Goal: Task Accomplishment & Management: Book appointment/travel/reservation

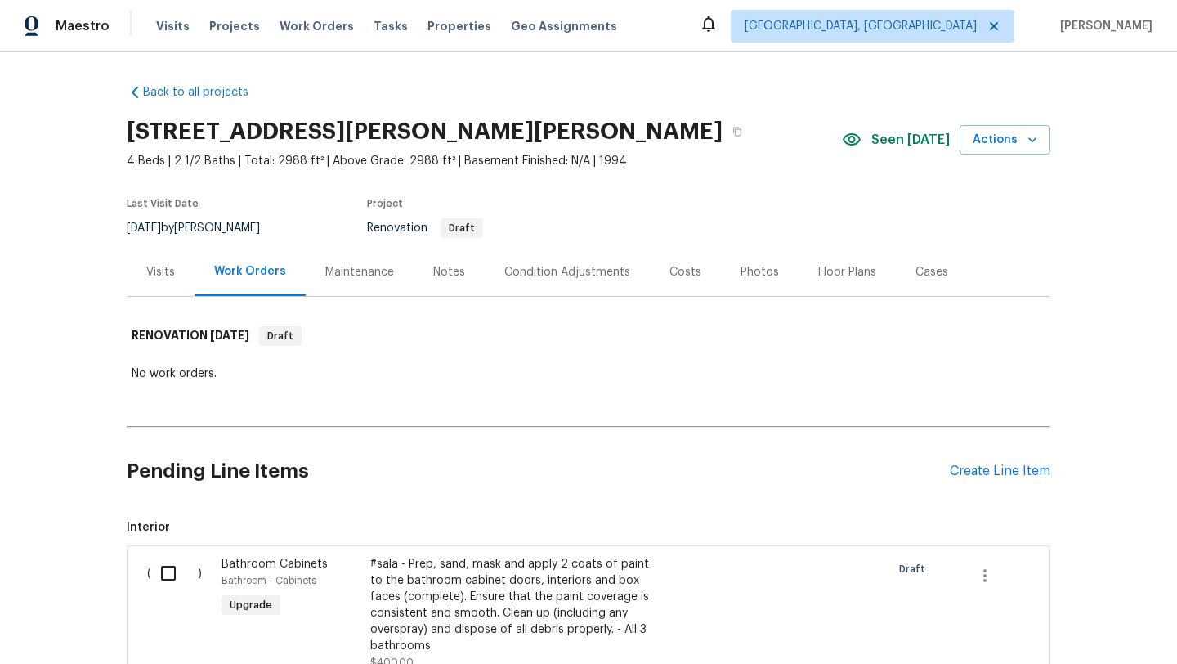
scroll to position [3661, 0]
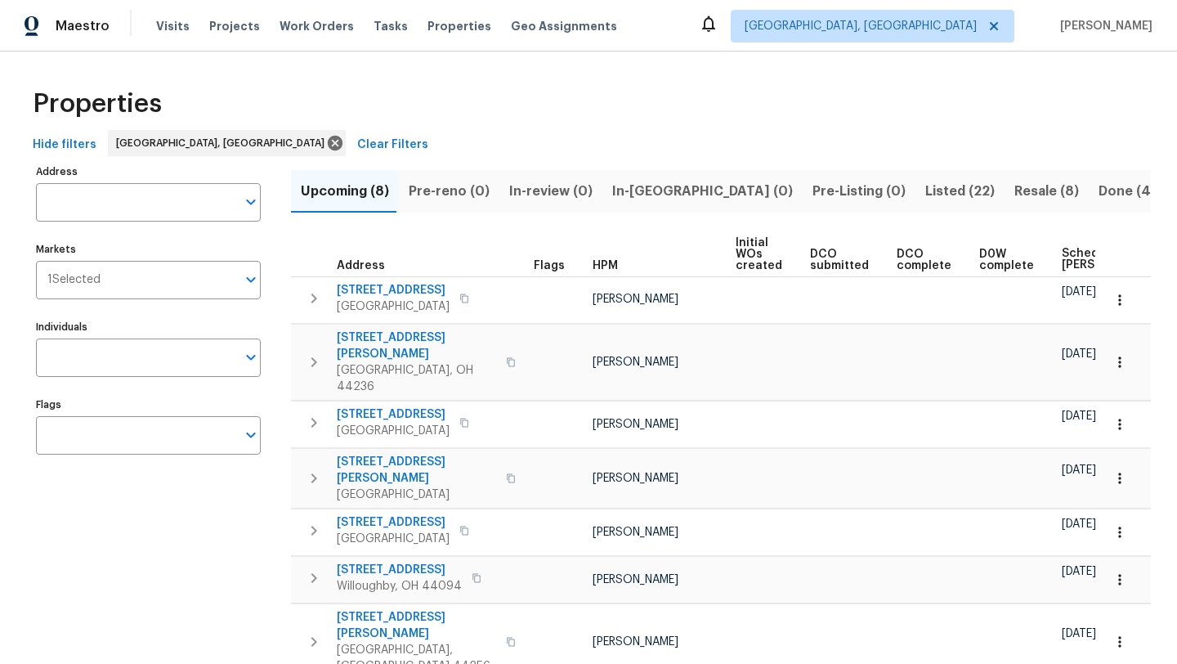
click at [592, 74] on div "Properties Hide filters Cleveland, OH Clear Filters Address Address Markets 1 S…" at bounding box center [588, 423] width 1177 height 742
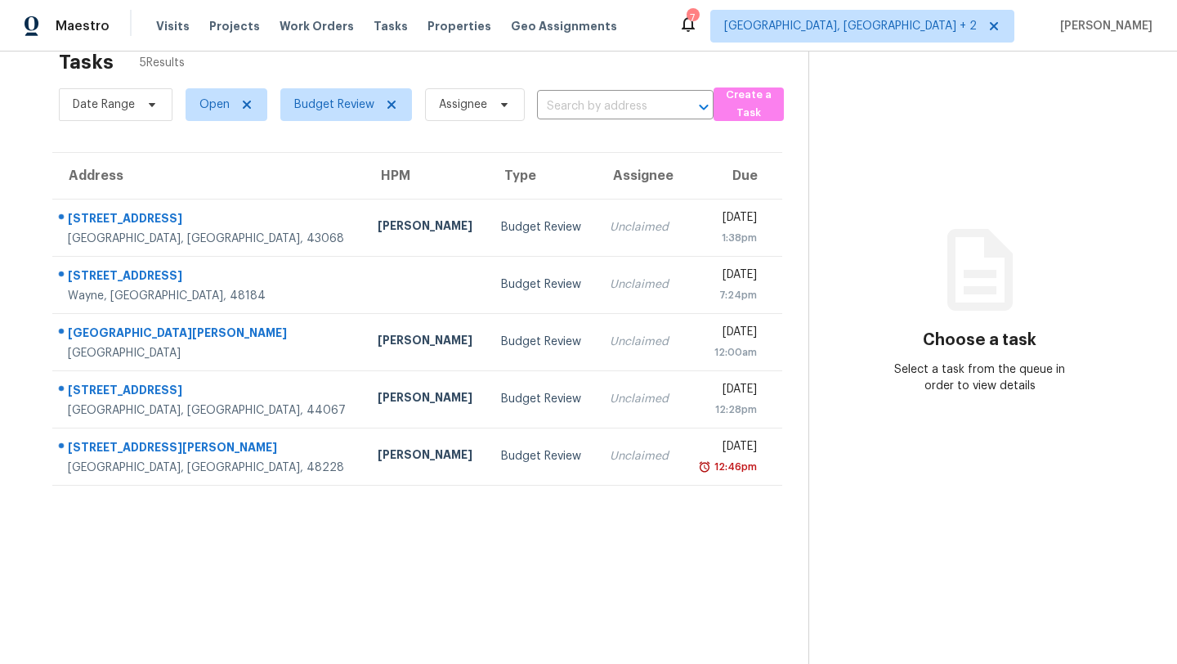
scroll to position [34, 0]
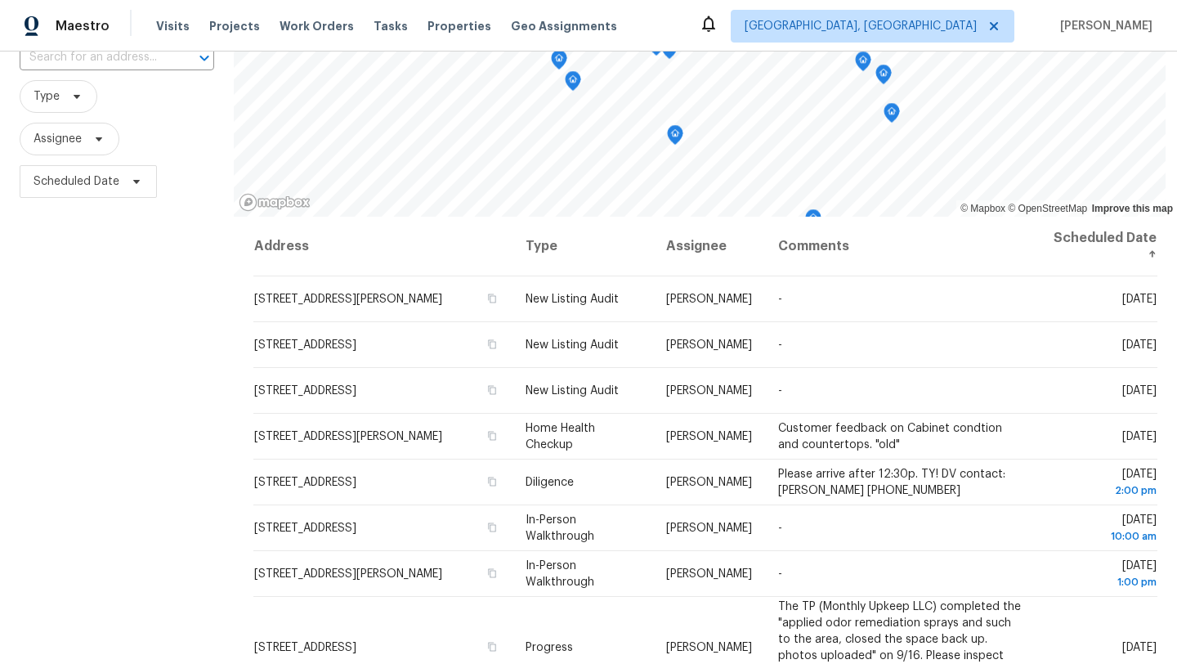
scroll to position [130, 0]
click at [705, 34] on div "Maestro Visits Projects Work Orders Tasks Properties Geo Assignments Cleveland,…" at bounding box center [588, 26] width 1177 height 52
click at [824, 32] on div "Maestro Visits Projects Work Orders Tasks Properties Geo Assignments Cleveland,…" at bounding box center [588, 26] width 1177 height 52
click at [88, 281] on div "Filters Reset ​ Type Assignee Scheduled Date" at bounding box center [117, 359] width 234 height 777
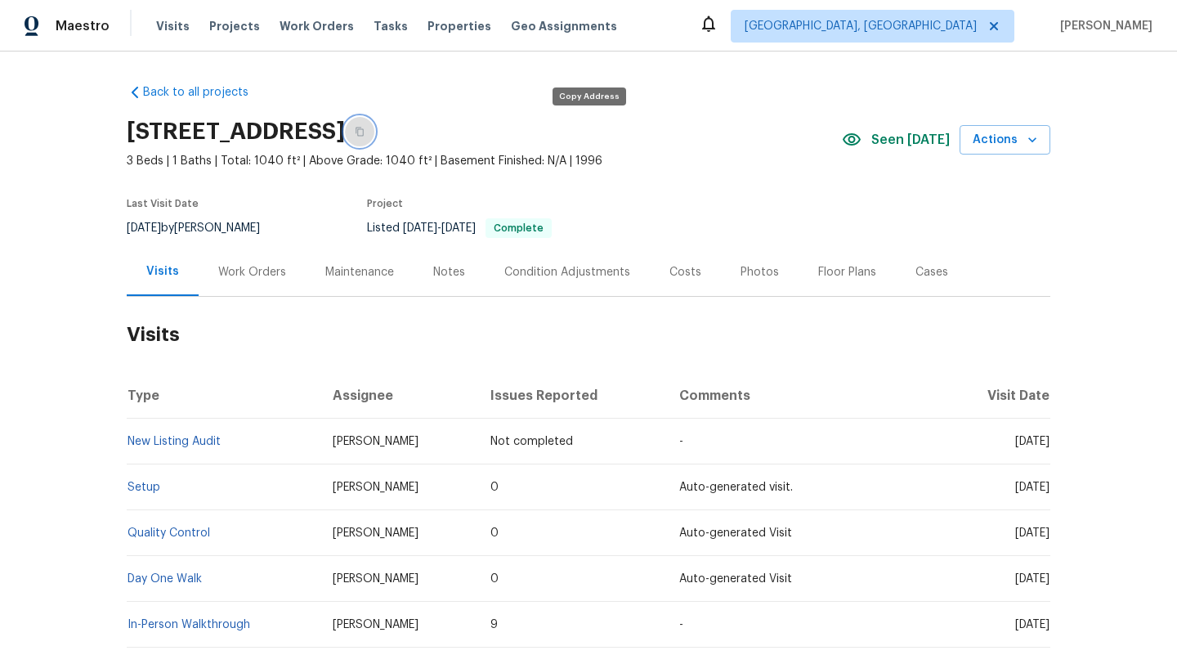
click at [365, 134] on icon "button" at bounding box center [360, 132] width 10 height 10
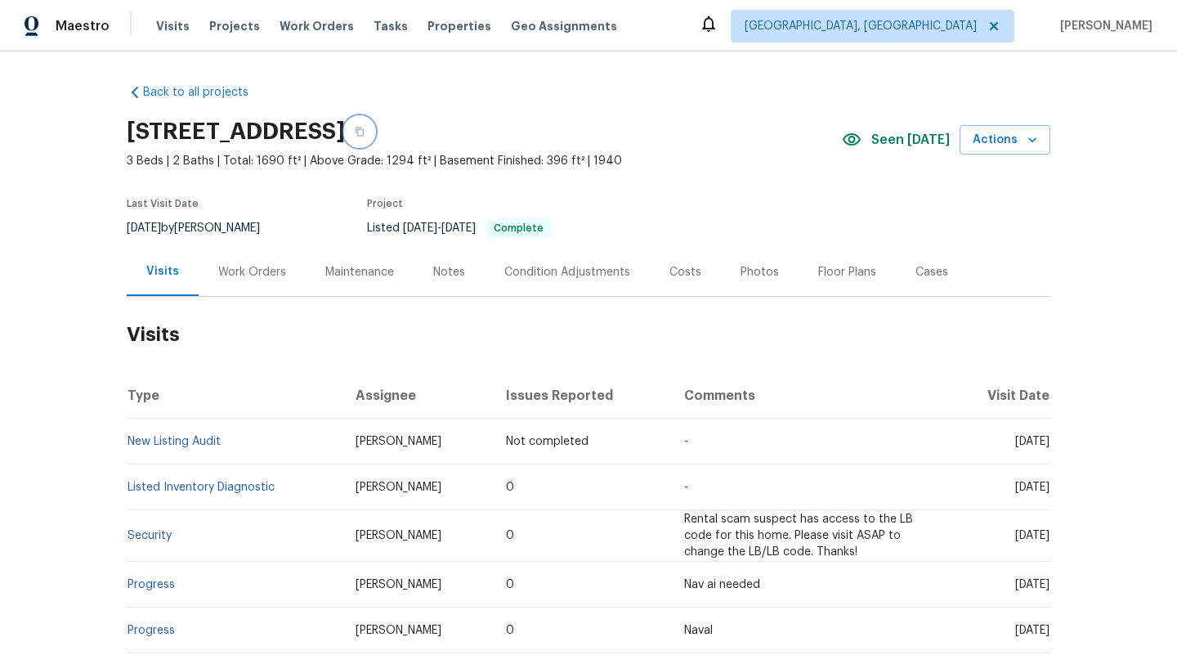
click at [365, 132] on icon "button" at bounding box center [360, 132] width 10 height 10
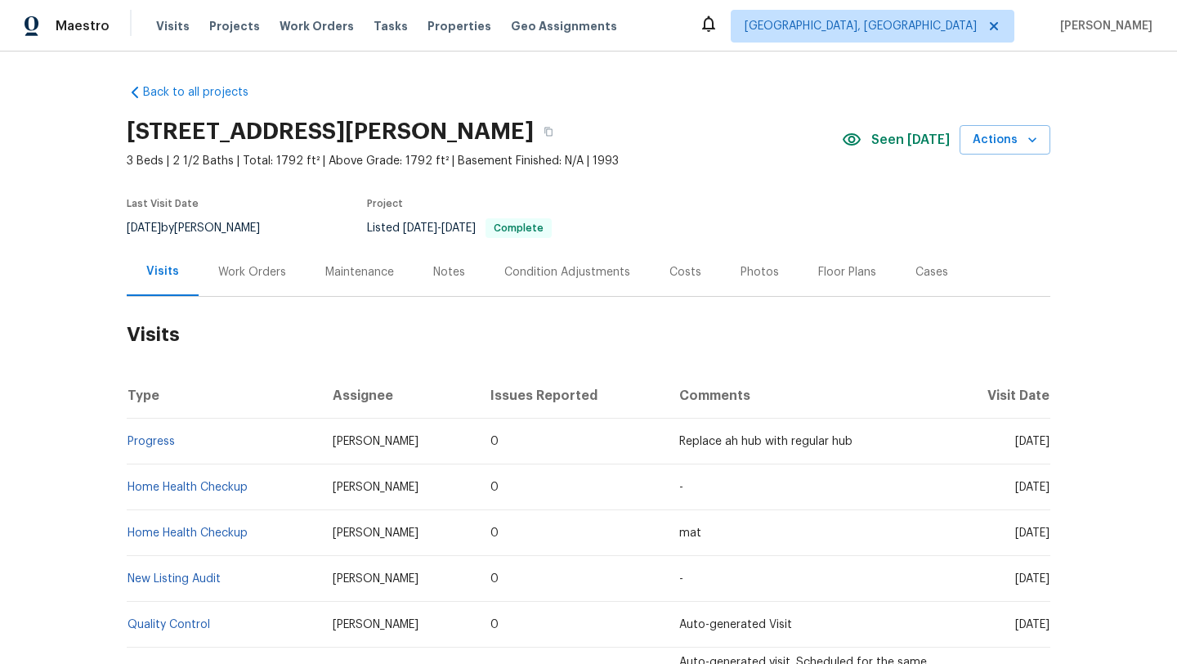
click at [250, 271] on div "Work Orders" at bounding box center [252, 272] width 68 height 16
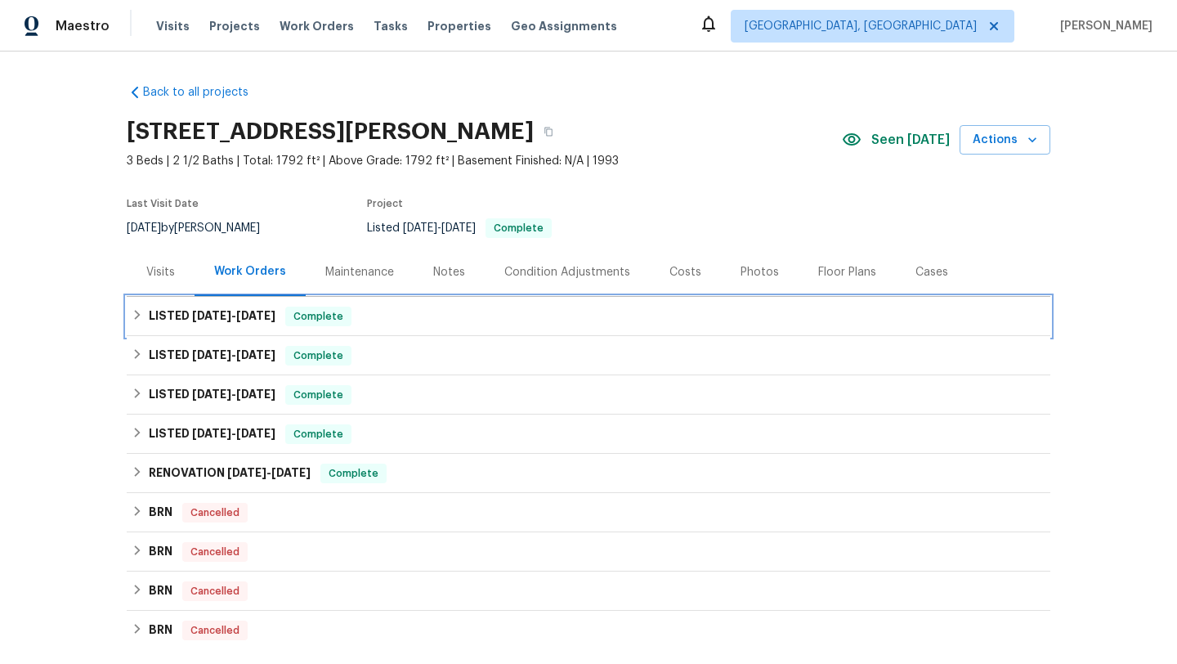
click at [132, 308] on div "LISTED [DATE] - [DATE] Complete" at bounding box center [589, 317] width 914 height 20
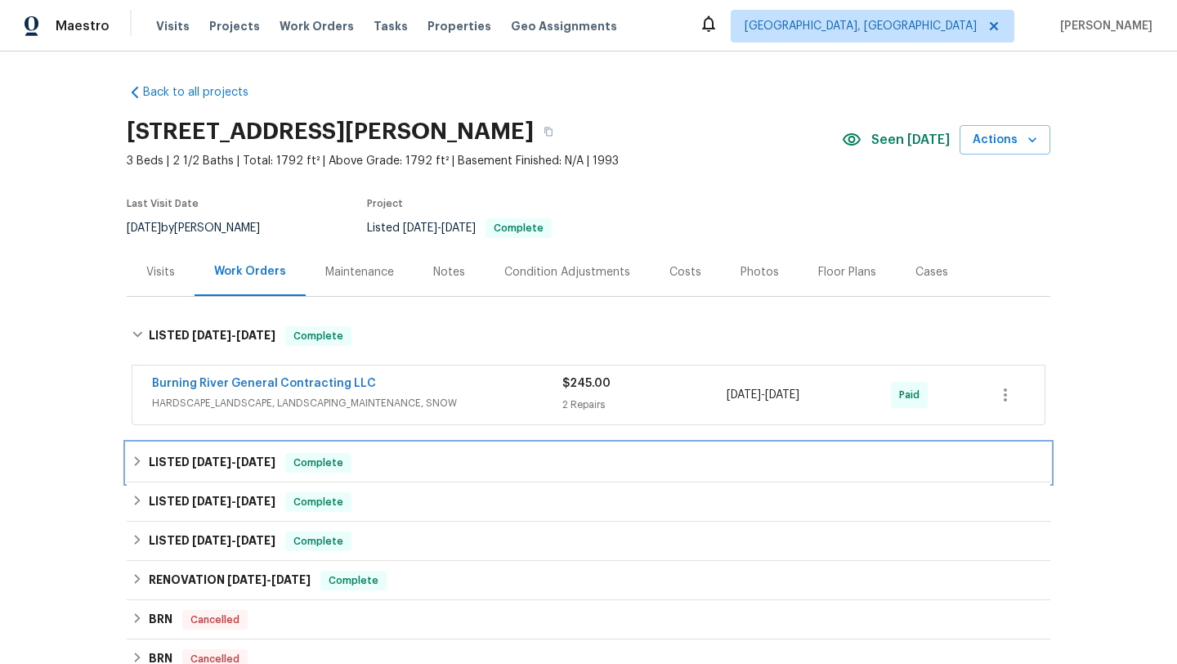
click at [130, 458] on div "LISTED [DATE] - [DATE] Complete" at bounding box center [589, 462] width 924 height 39
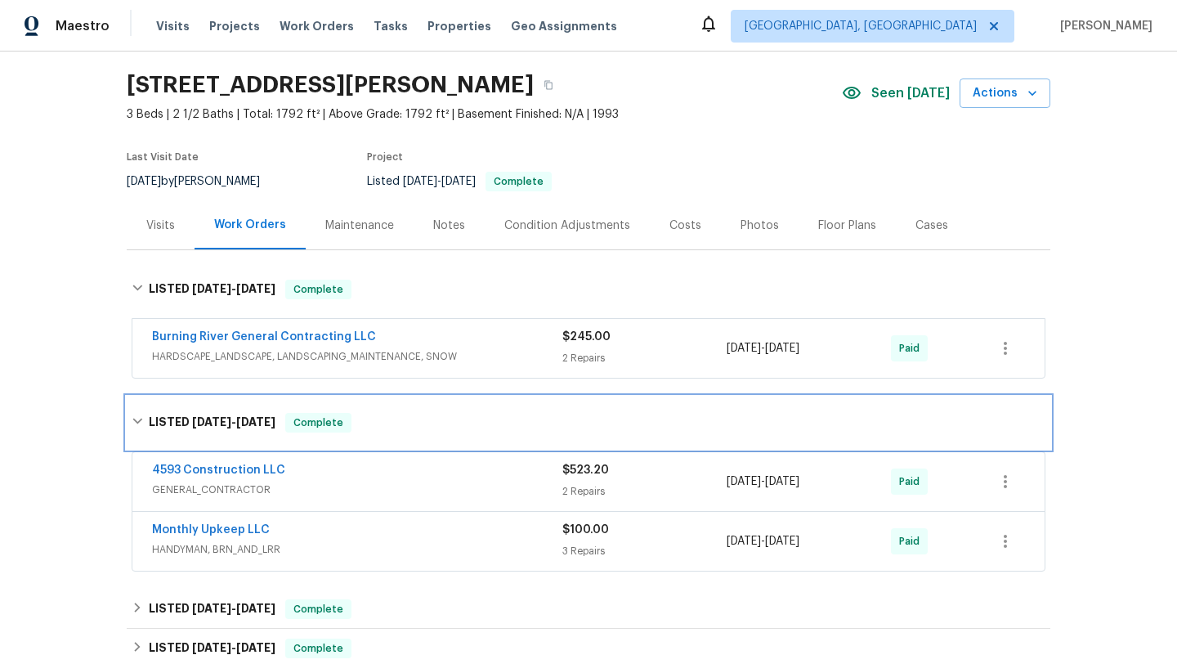
scroll to position [58, 0]
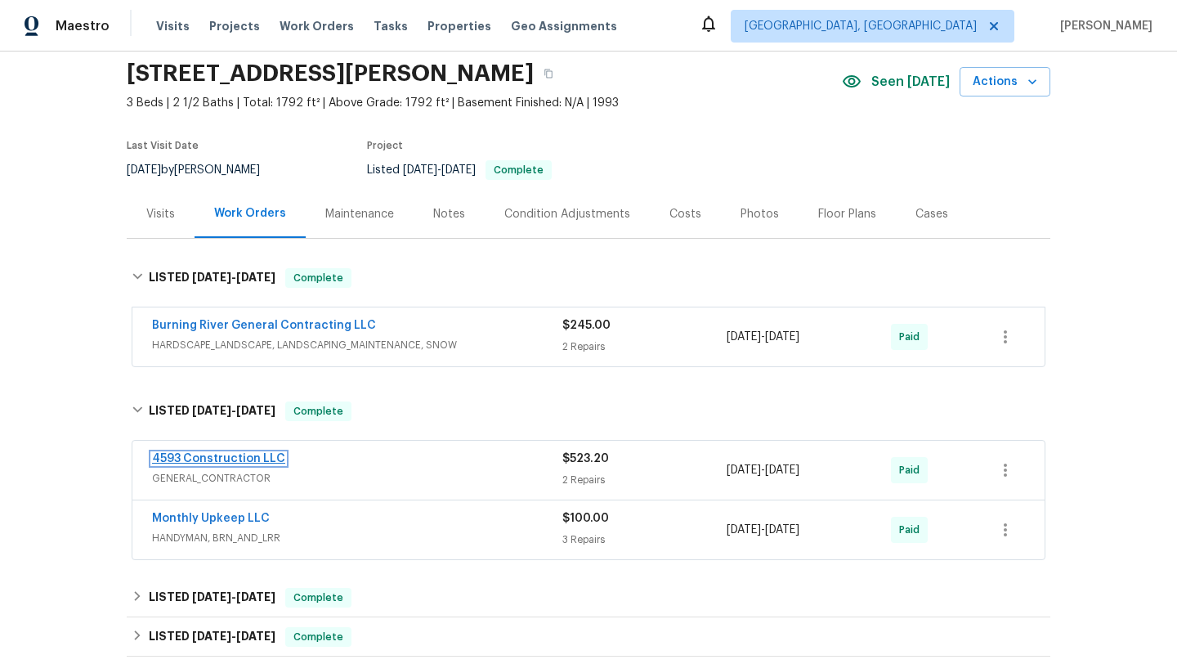
click at [213, 458] on link "4593 Construction LLC" at bounding box center [218, 458] width 133 height 11
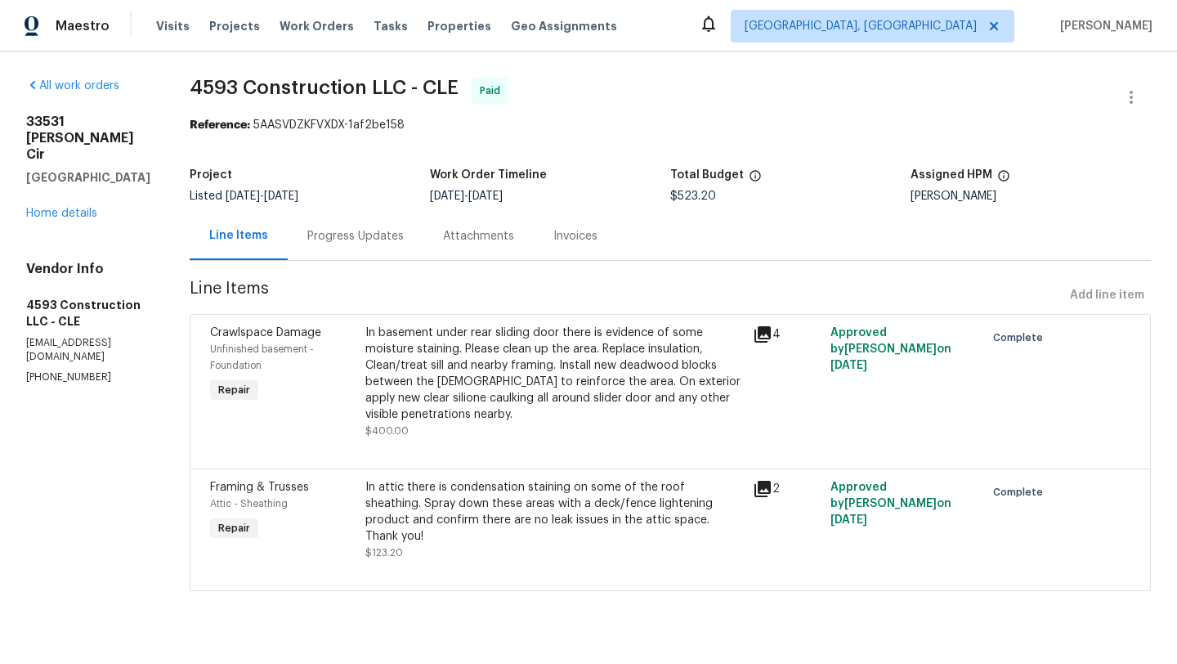
click at [773, 337] on icon at bounding box center [763, 335] width 20 height 20
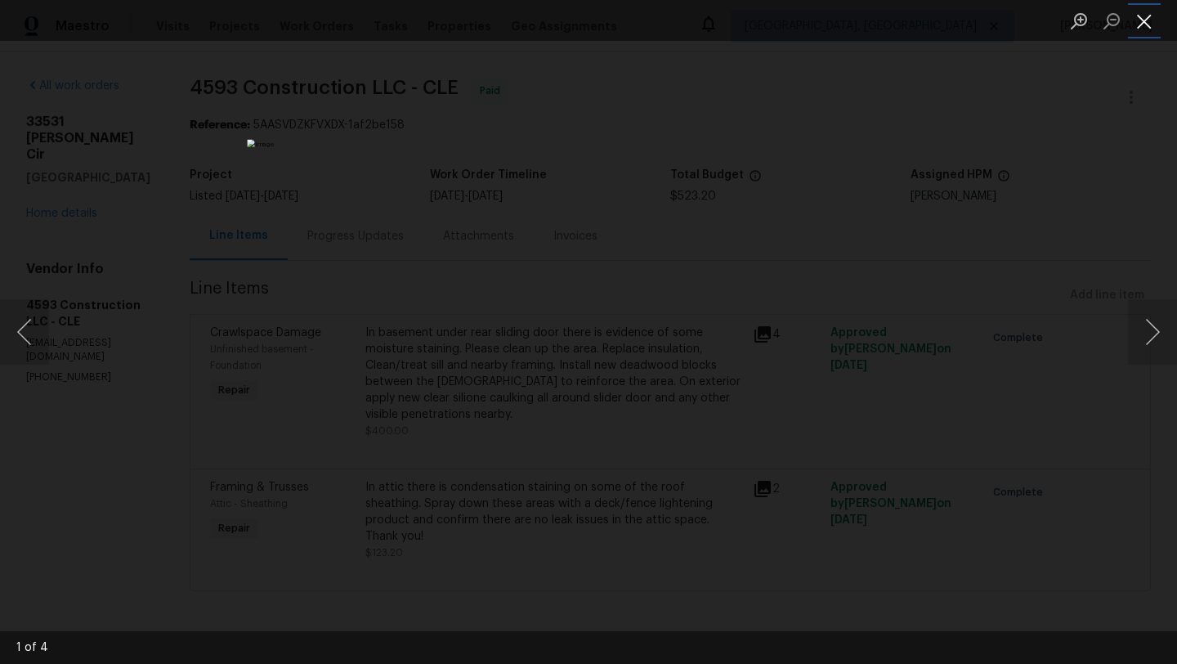
click at [1146, 25] on button "Close lightbox" at bounding box center [1144, 21] width 33 height 29
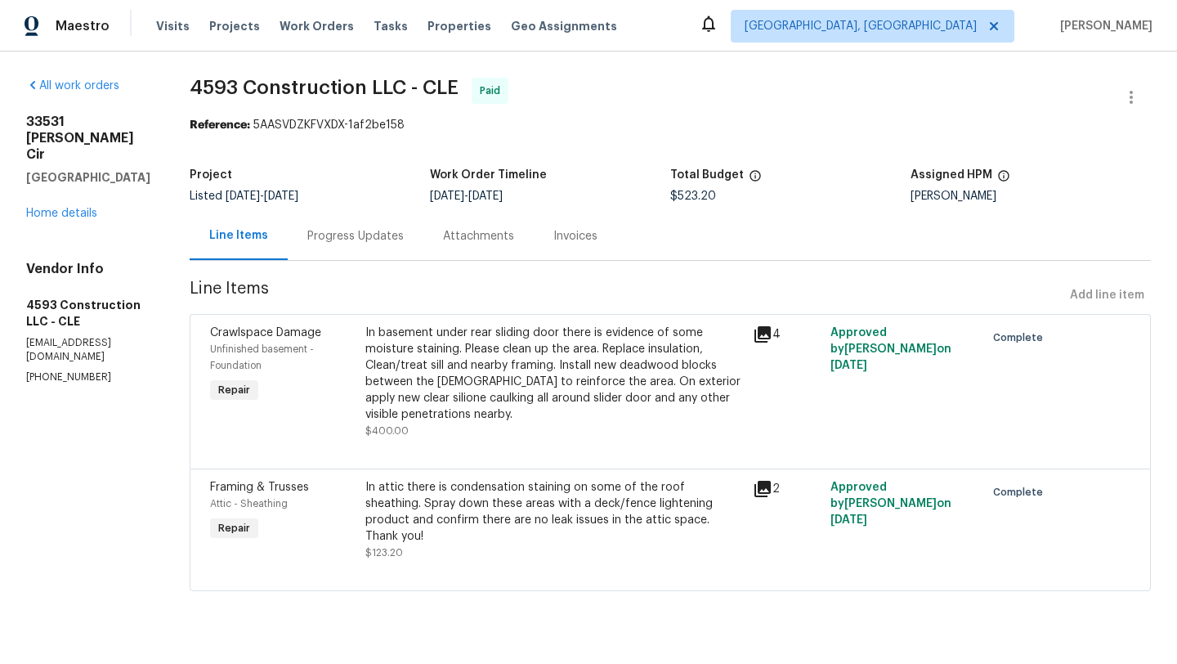
click at [771, 496] on icon at bounding box center [763, 489] width 16 height 16
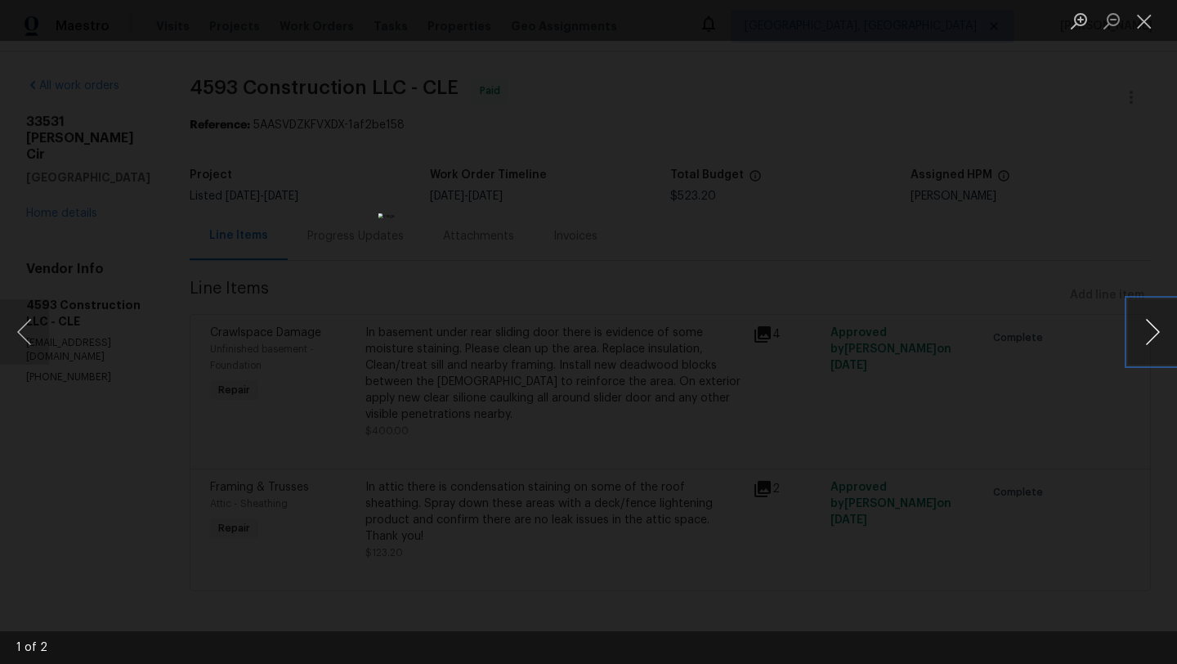
click at [1146, 335] on button "Next image" at bounding box center [1152, 331] width 49 height 65
click at [1149, 25] on button "Close lightbox" at bounding box center [1144, 21] width 33 height 29
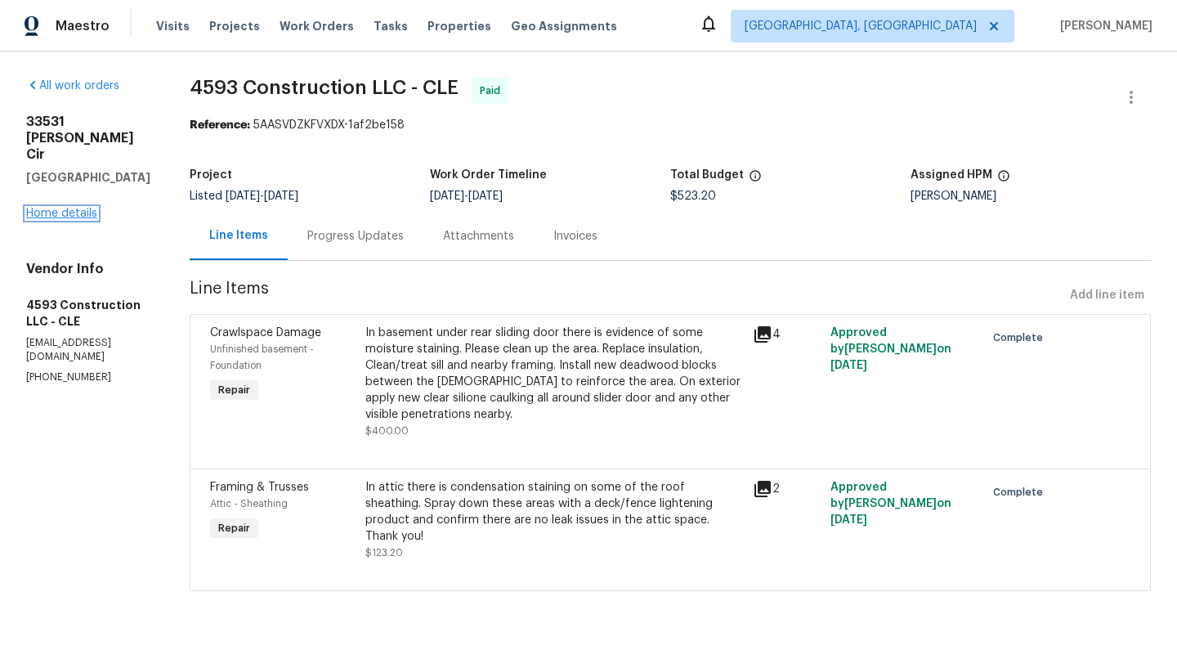
click at [61, 208] on link "Home details" at bounding box center [61, 213] width 71 height 11
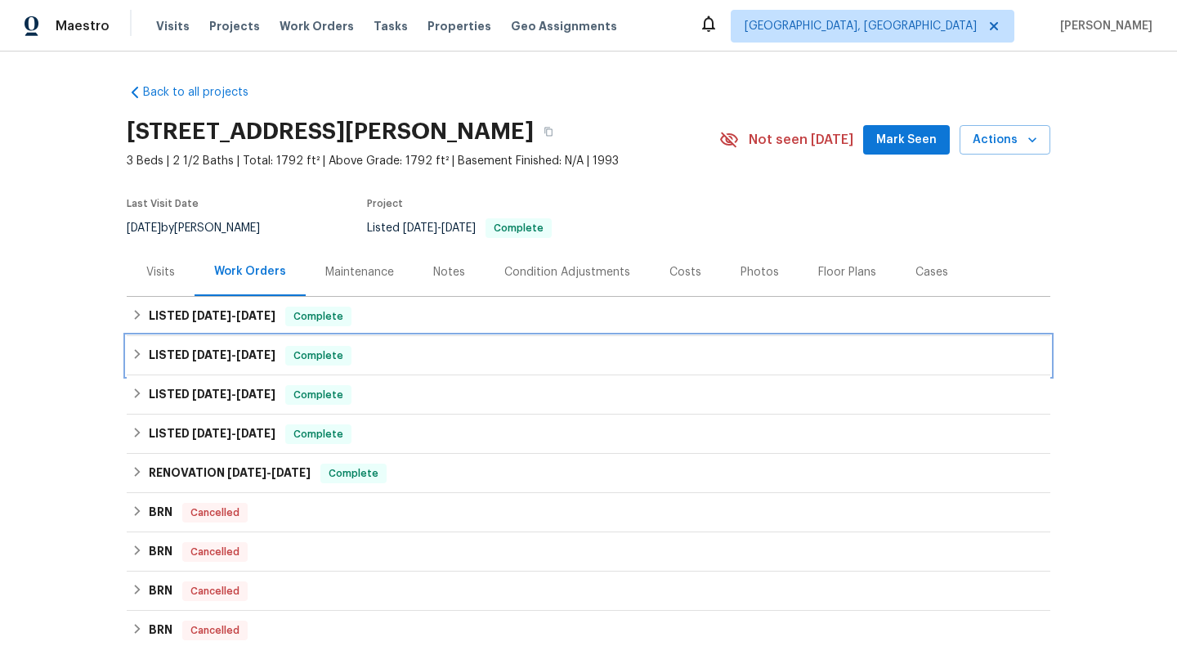
click at [137, 354] on icon at bounding box center [137, 353] width 11 height 11
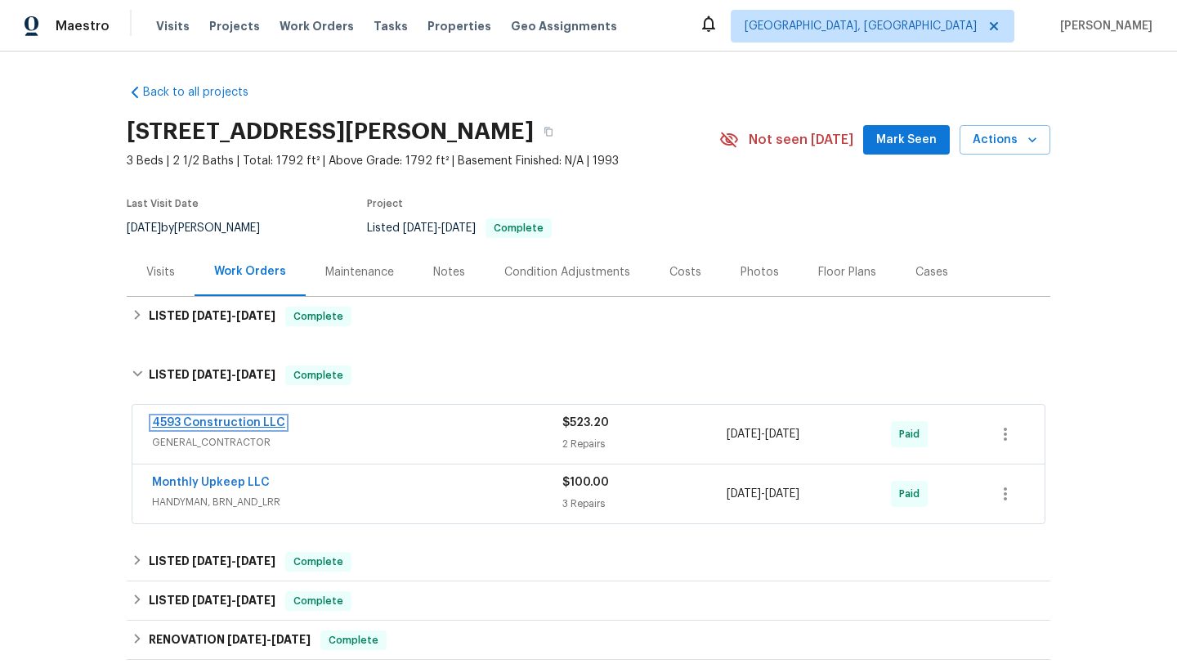
click at [196, 423] on link "4593 Construction LLC" at bounding box center [218, 422] width 133 height 11
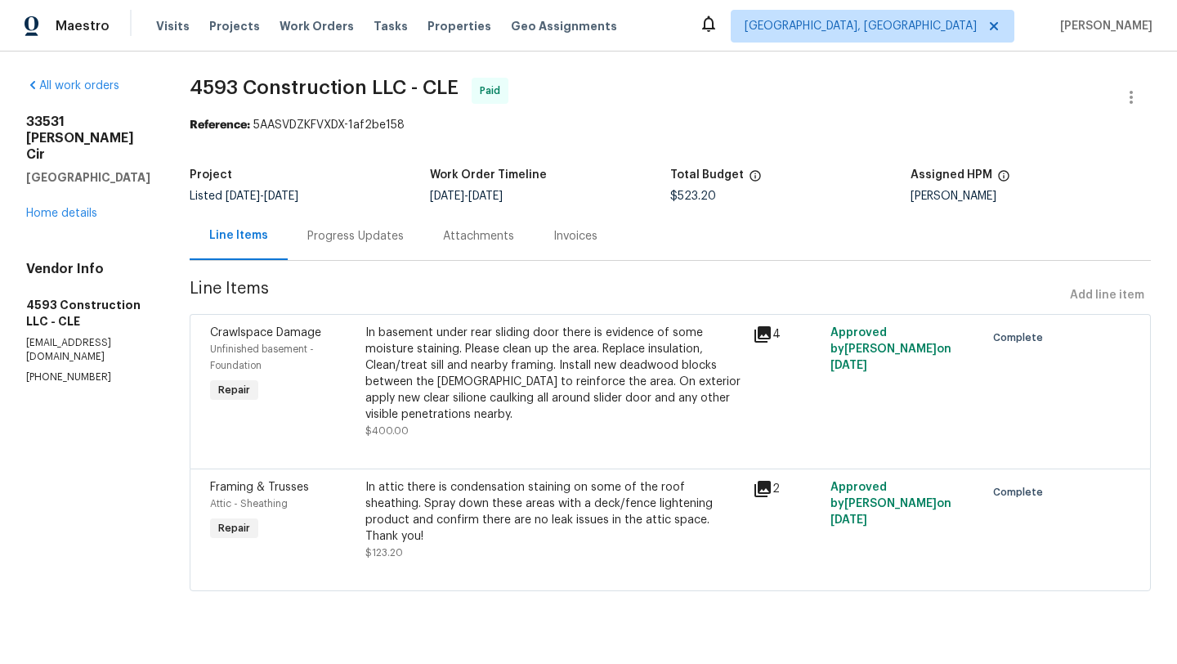
click at [771, 333] on icon at bounding box center [763, 334] width 16 height 16
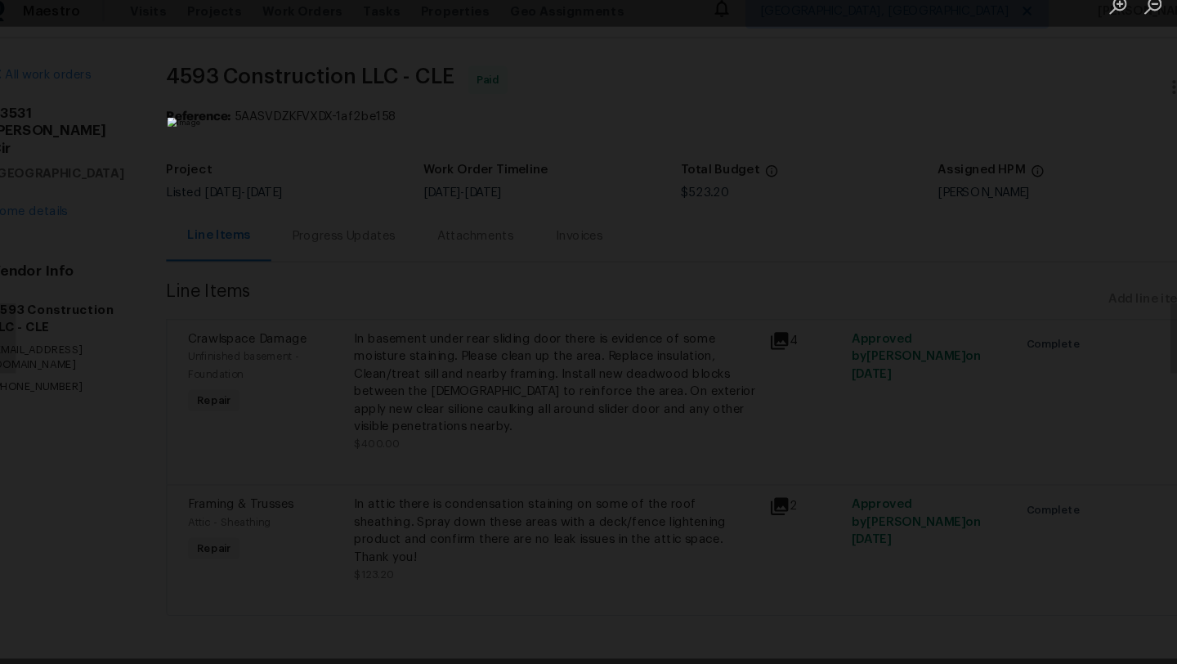
click at [858, 388] on div "Lightbox" at bounding box center [588, 332] width 1177 height 664
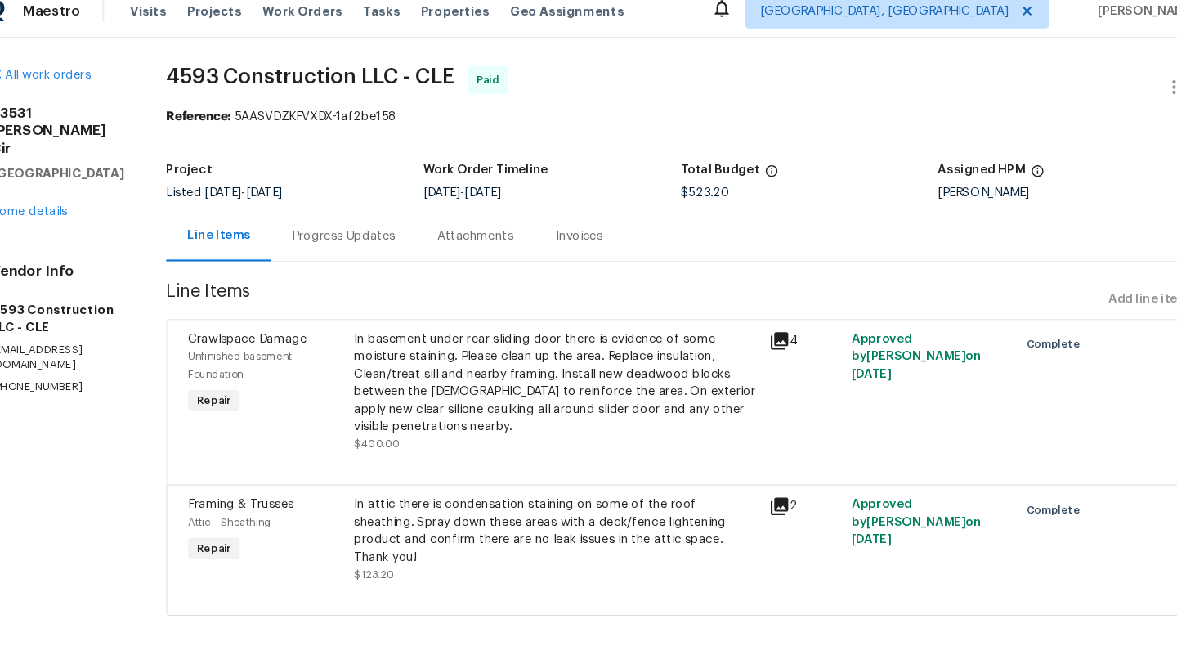
click at [773, 332] on icon at bounding box center [763, 335] width 20 height 20
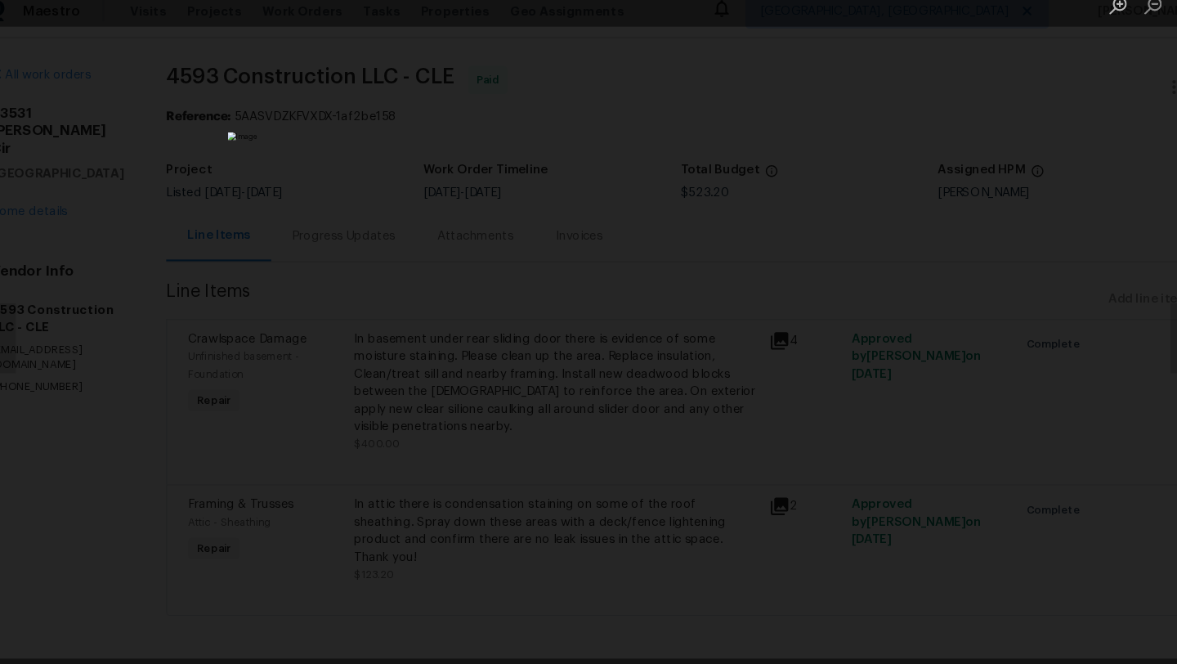
click at [998, 360] on div "Lightbox" at bounding box center [588, 332] width 1177 height 664
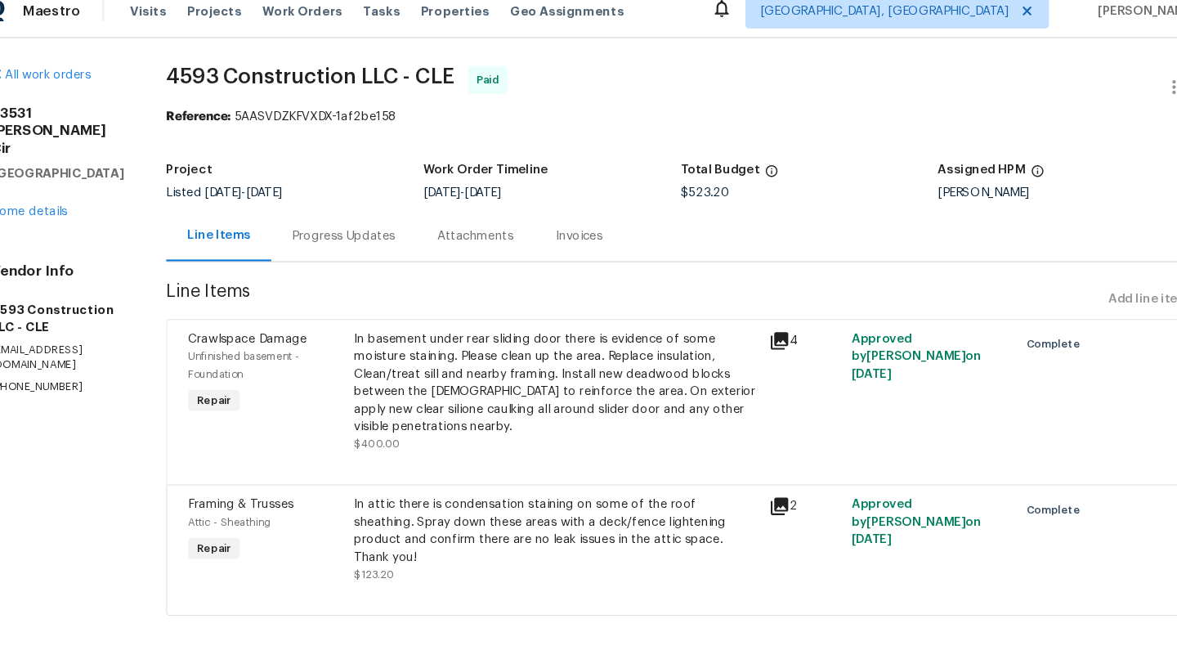
click at [668, 340] on div "In basement under rear sliding door there is evidence of some moisture staining…" at bounding box center [554, 374] width 378 height 98
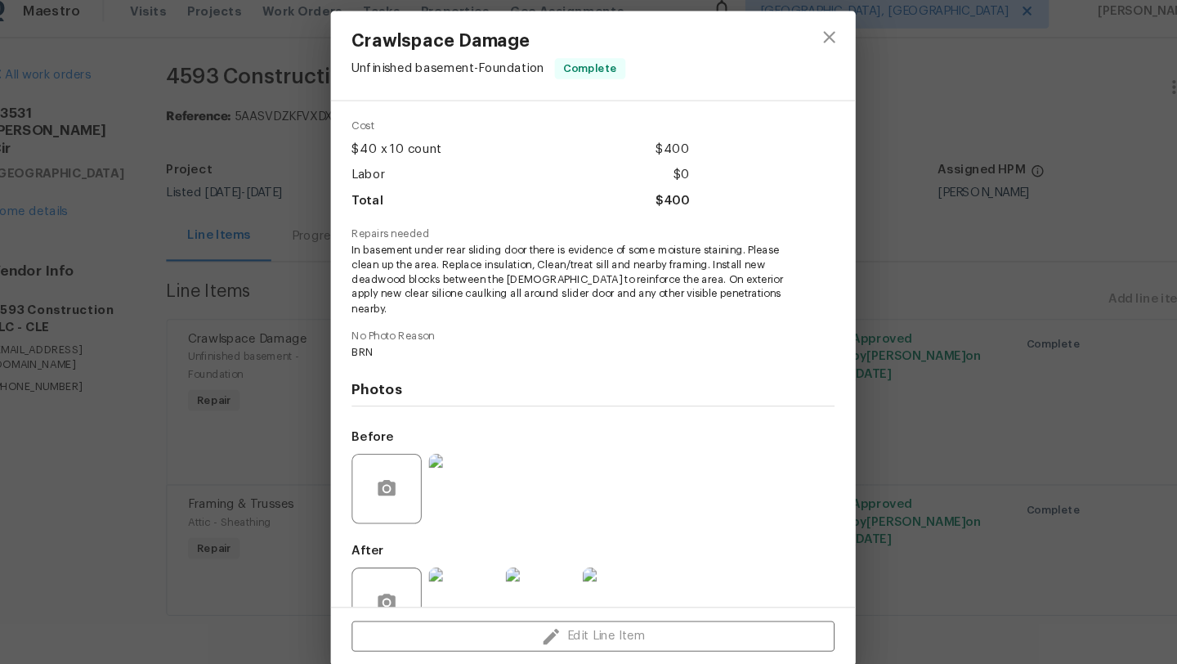
scroll to position [89, 0]
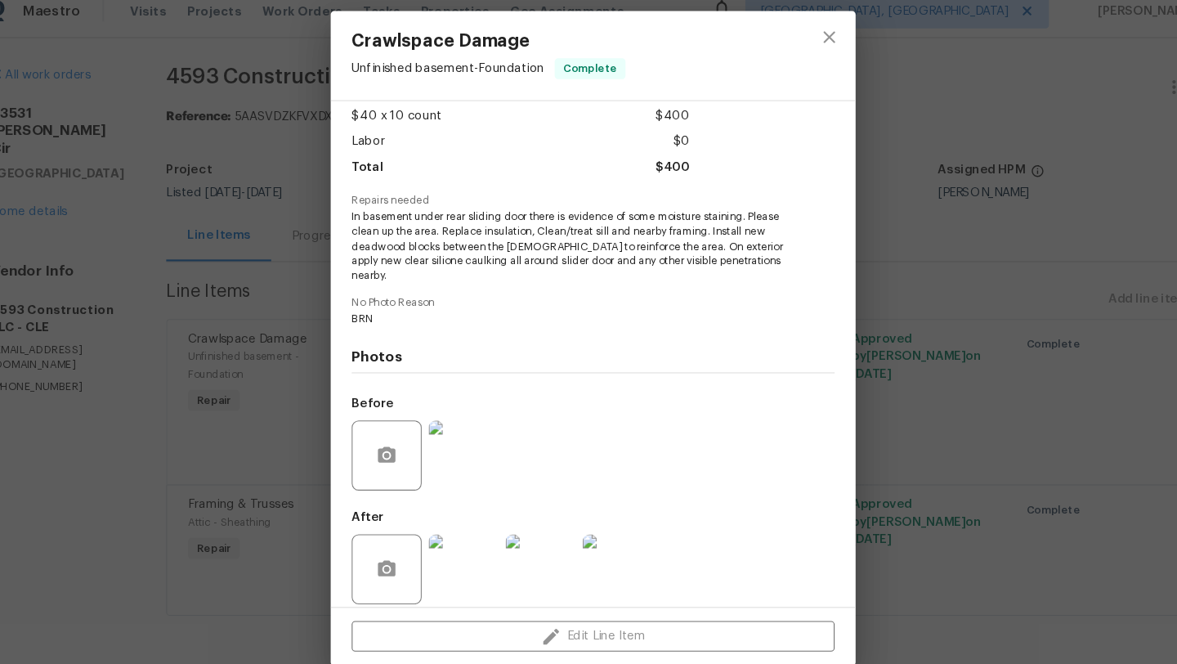
click at [555, 541] on img at bounding box center [539, 547] width 65 height 65
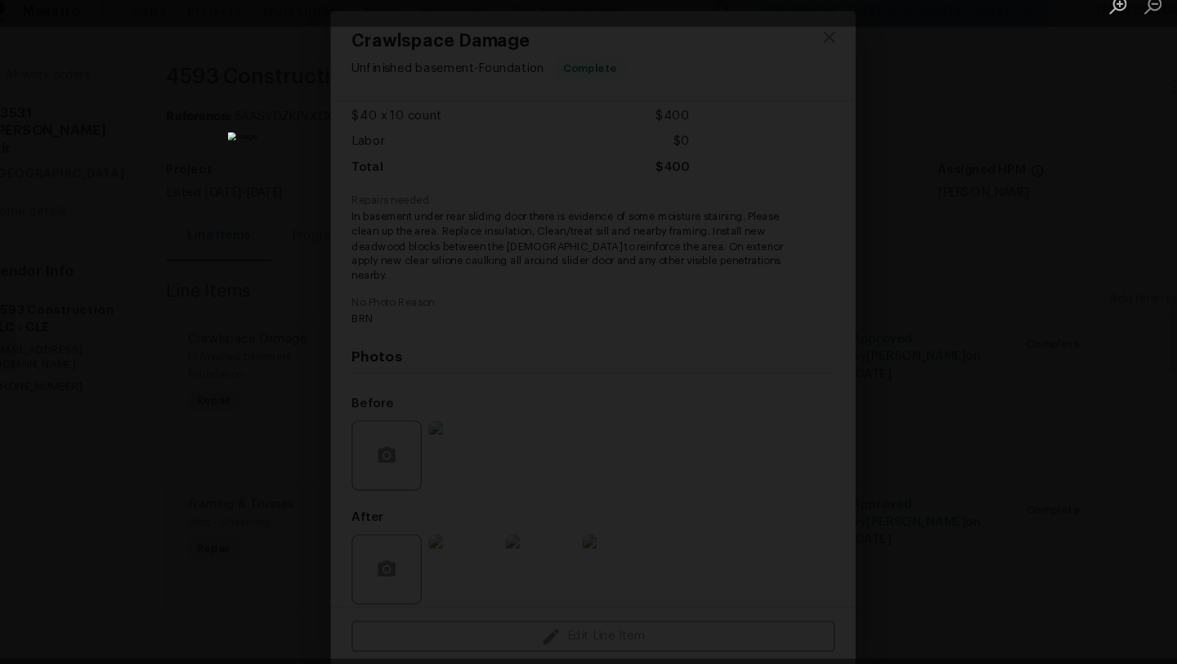
click at [827, 346] on img "Lightbox" at bounding box center [589, 331] width 684 height 385
click at [677, 374] on img "Lightbox" at bounding box center [589, 331] width 684 height 385
click at [951, 361] on div "Lightbox" at bounding box center [588, 332] width 1177 height 664
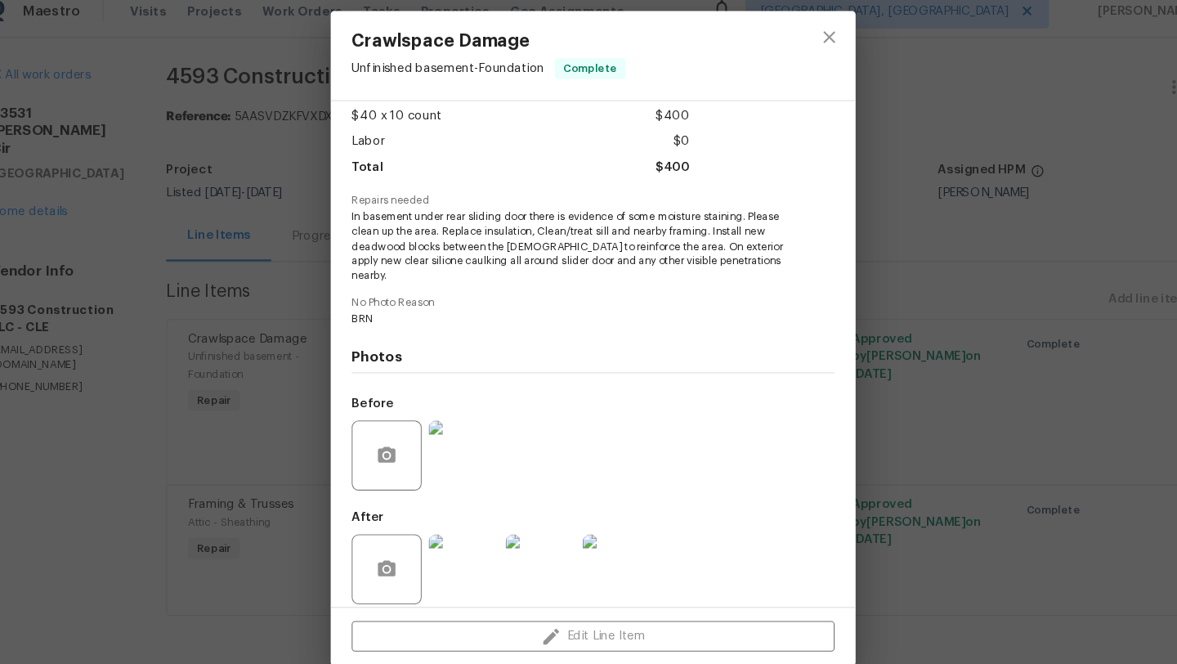
click at [598, 537] on img at bounding box center [611, 547] width 65 height 65
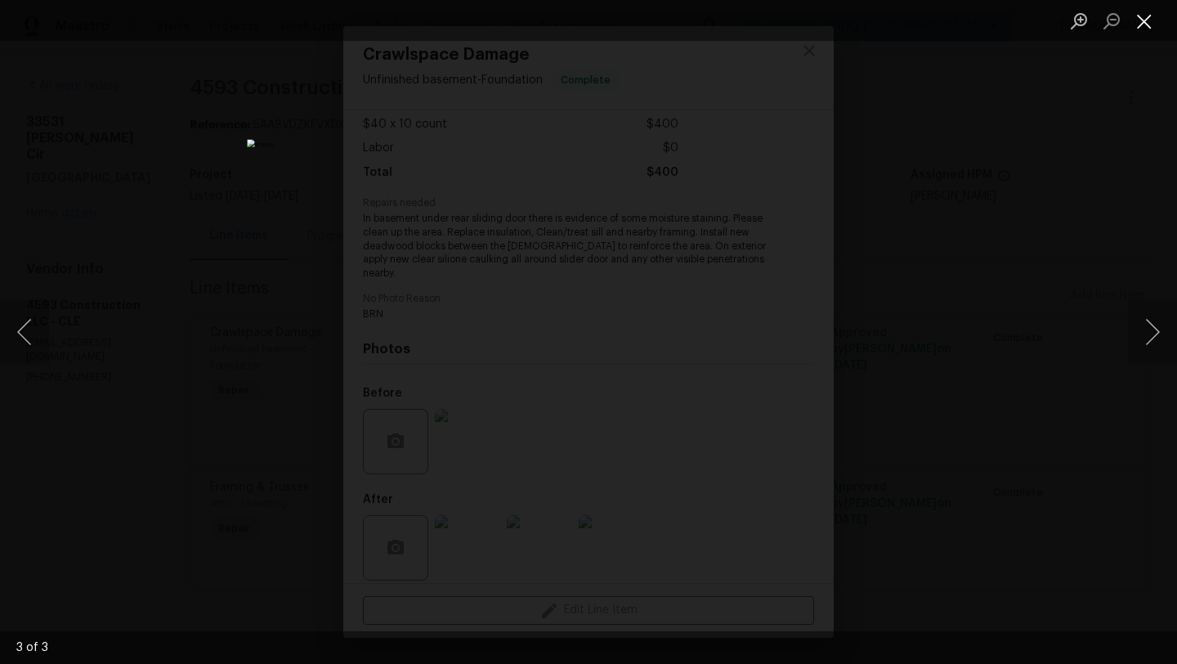
click at [1143, 28] on button "Close lightbox" at bounding box center [1144, 21] width 33 height 29
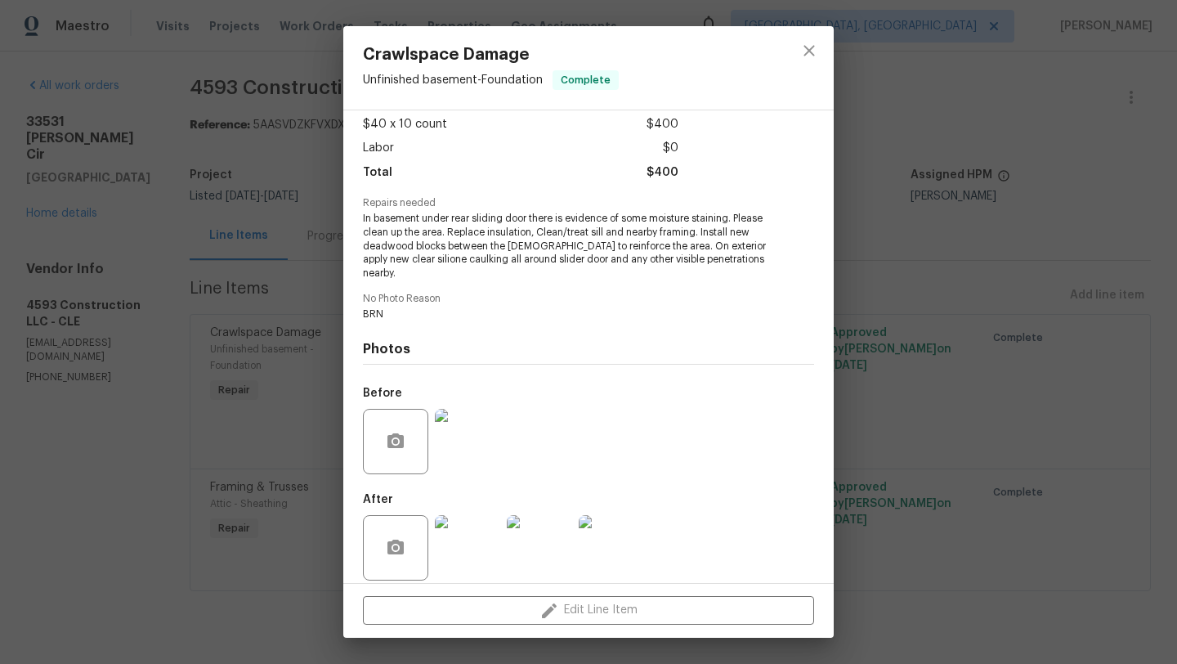
click at [458, 518] on img at bounding box center [467, 547] width 65 height 65
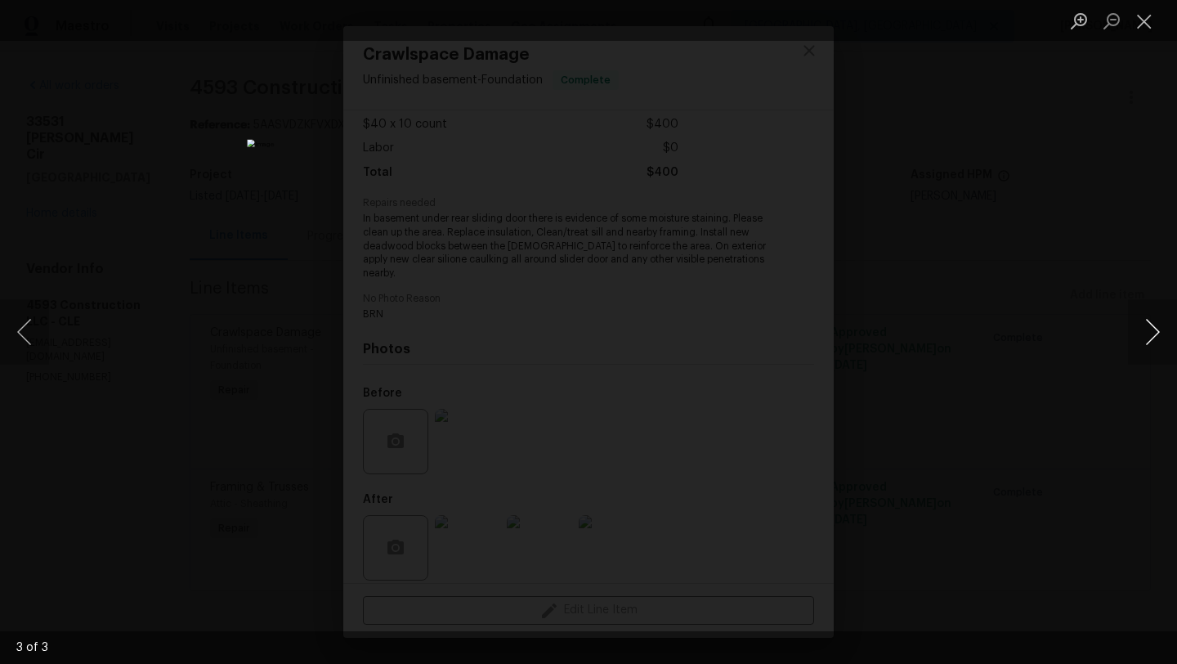
click at [1144, 343] on button "Next image" at bounding box center [1152, 331] width 49 height 65
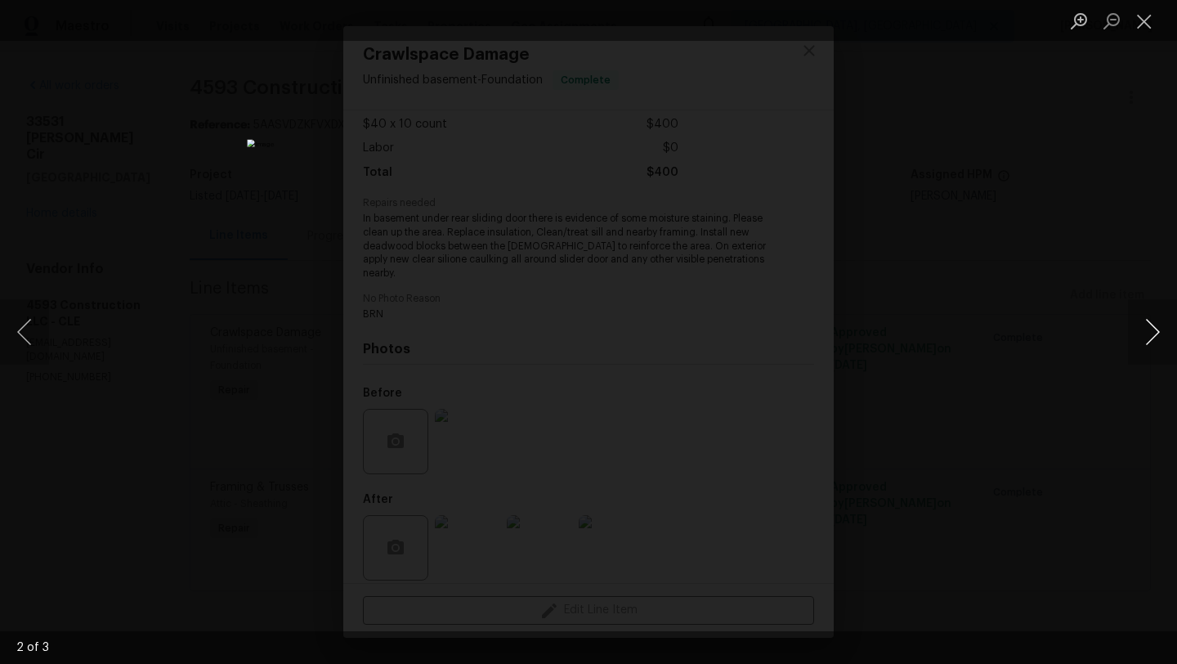
click at [1144, 345] on button "Next image" at bounding box center [1152, 331] width 49 height 65
click at [1148, 29] on button "Close lightbox" at bounding box center [1144, 21] width 33 height 29
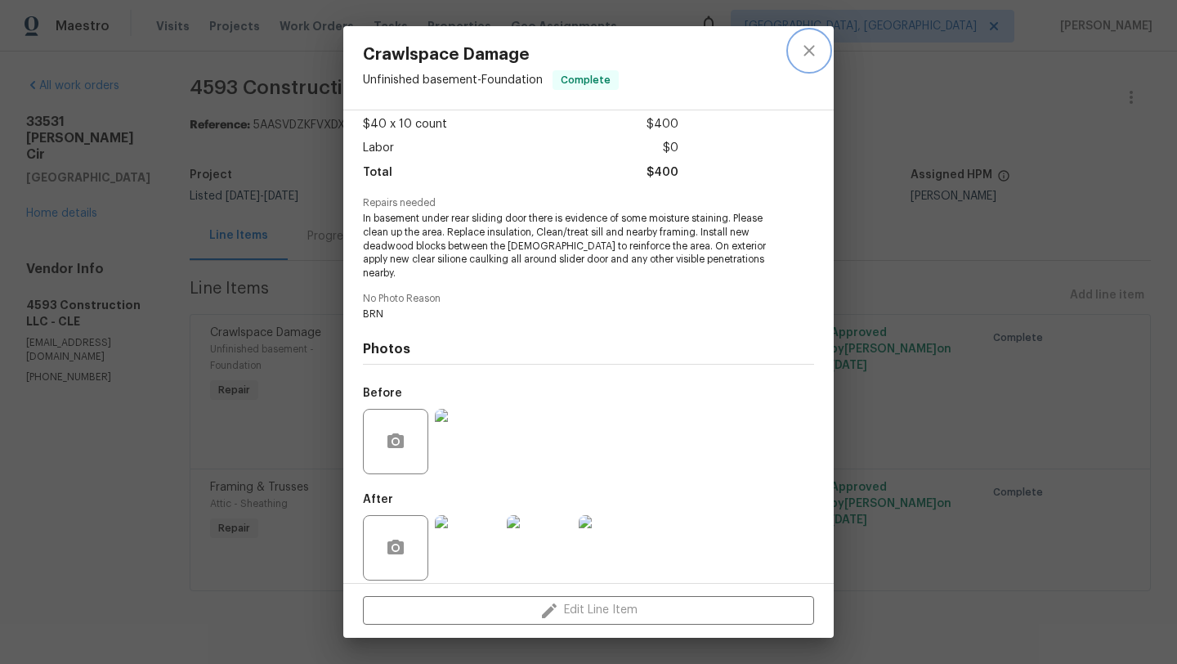
click at [809, 56] on icon "close" at bounding box center [810, 51] width 20 height 20
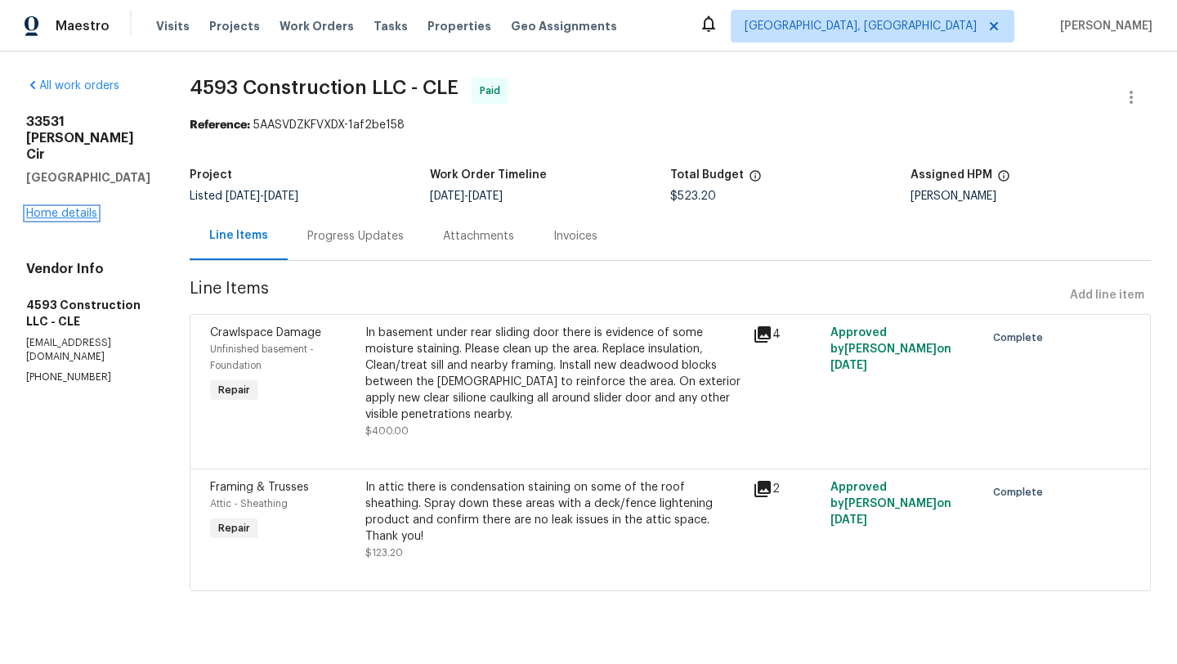
click at [92, 208] on link "Home details" at bounding box center [61, 213] width 71 height 11
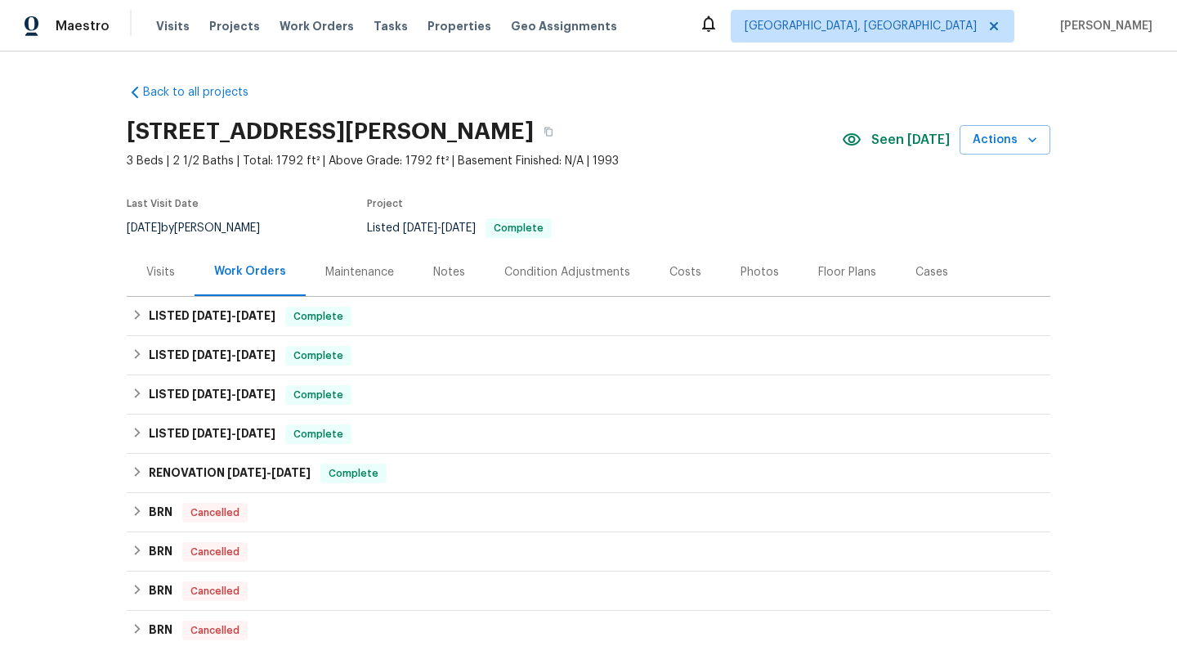
click at [169, 269] on div "Visits" at bounding box center [160, 272] width 29 height 16
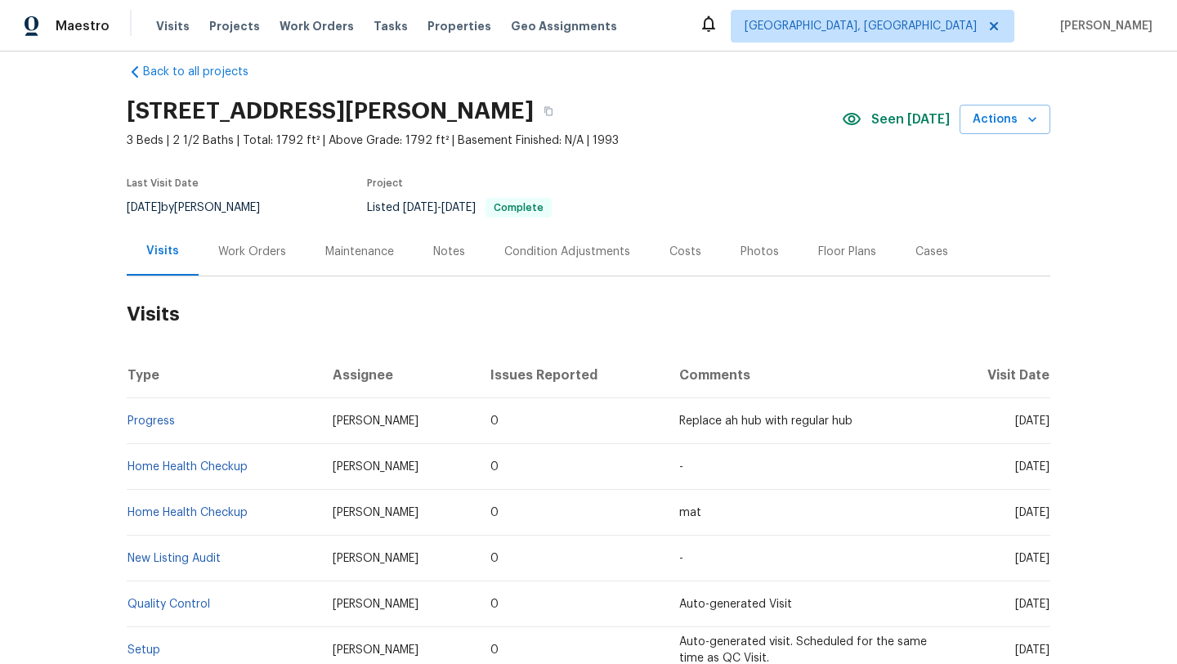
scroll to position [21, 0]
click at [267, 247] on div "Work Orders" at bounding box center [252, 251] width 68 height 16
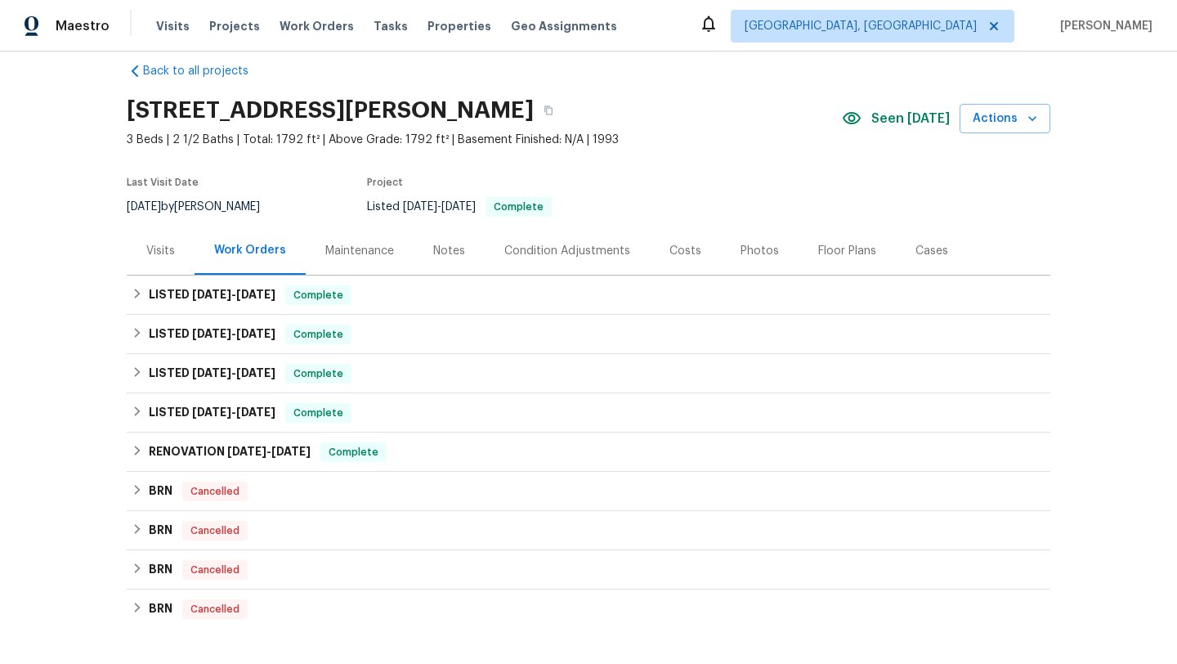
click at [160, 253] on div "Visits" at bounding box center [160, 251] width 29 height 16
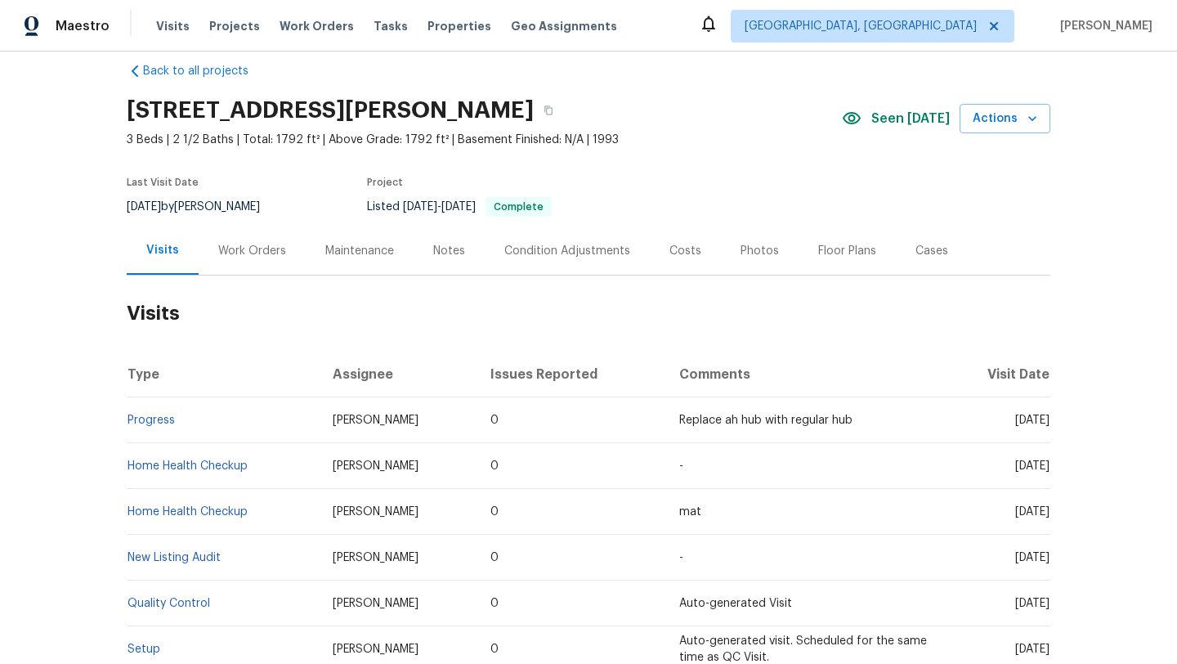
click at [783, 161] on section "[STREET_ADDRESS][PERSON_NAME] 3 Beds | 2 1/2 Baths | Total: 1792 ft² | Above Gr…" at bounding box center [589, 157] width 924 height 137
click at [998, 116] on span "Actions" at bounding box center [1005, 119] width 65 height 20
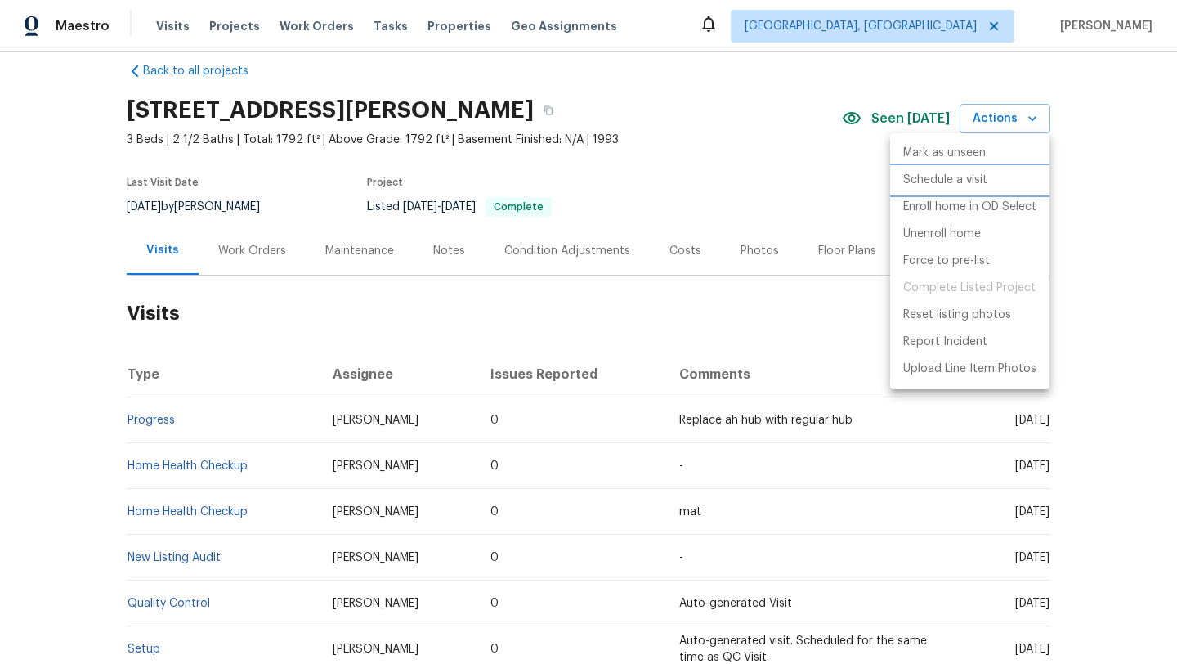
click at [923, 183] on p "Schedule a visit" at bounding box center [946, 180] width 84 height 17
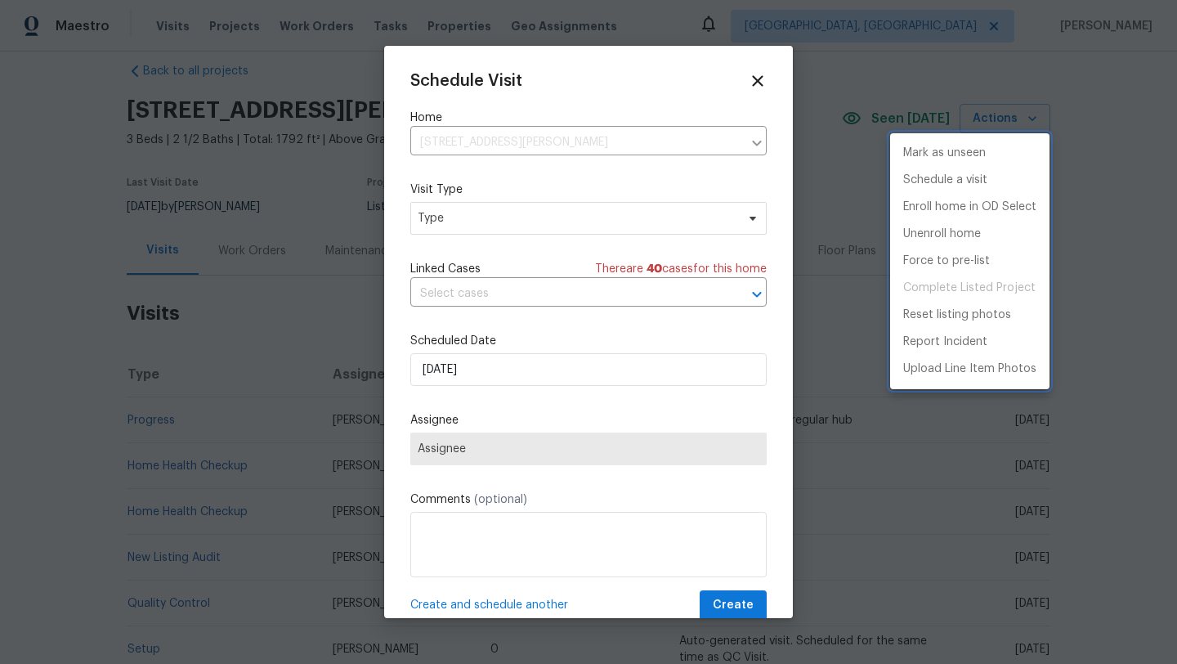
click at [455, 226] on div at bounding box center [588, 332] width 1177 height 664
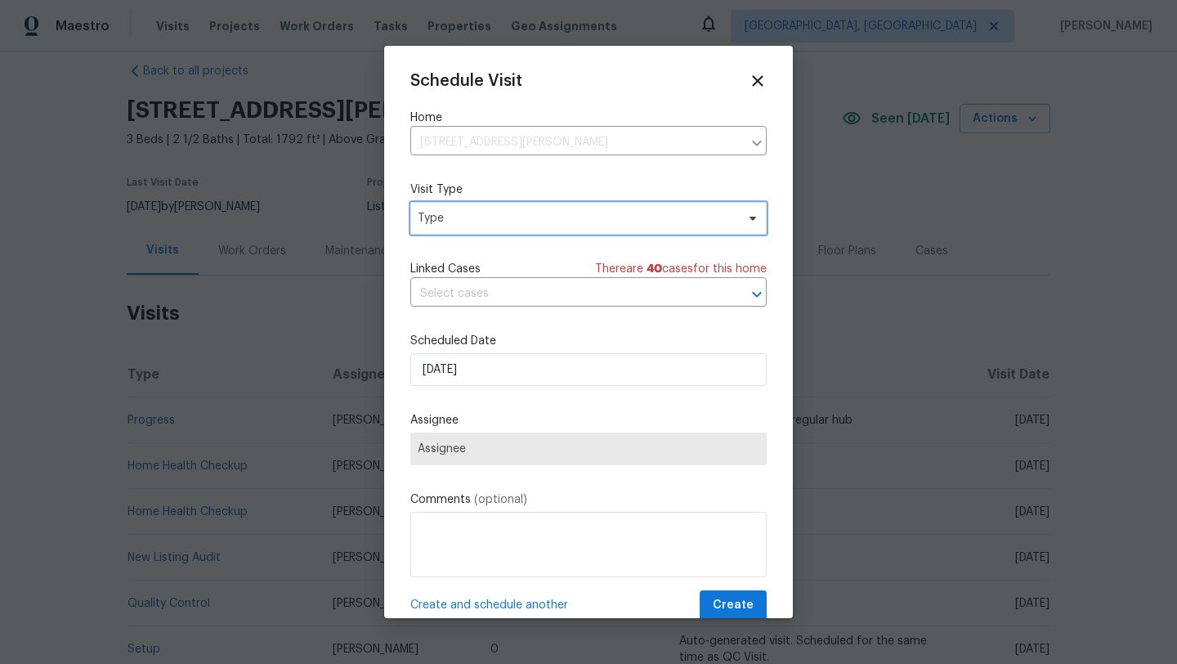
click at [455, 226] on span "Type" at bounding box center [577, 218] width 318 height 16
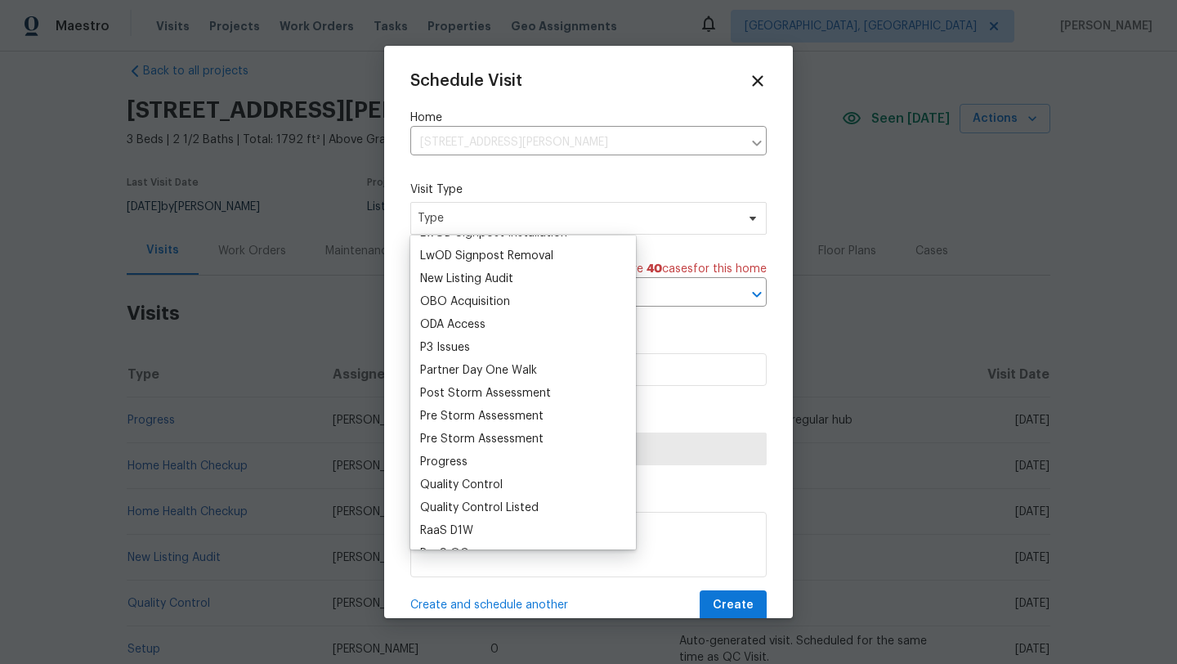
scroll to position [888, 0]
click at [464, 461] on div "Progress" at bounding box center [443, 461] width 47 height 16
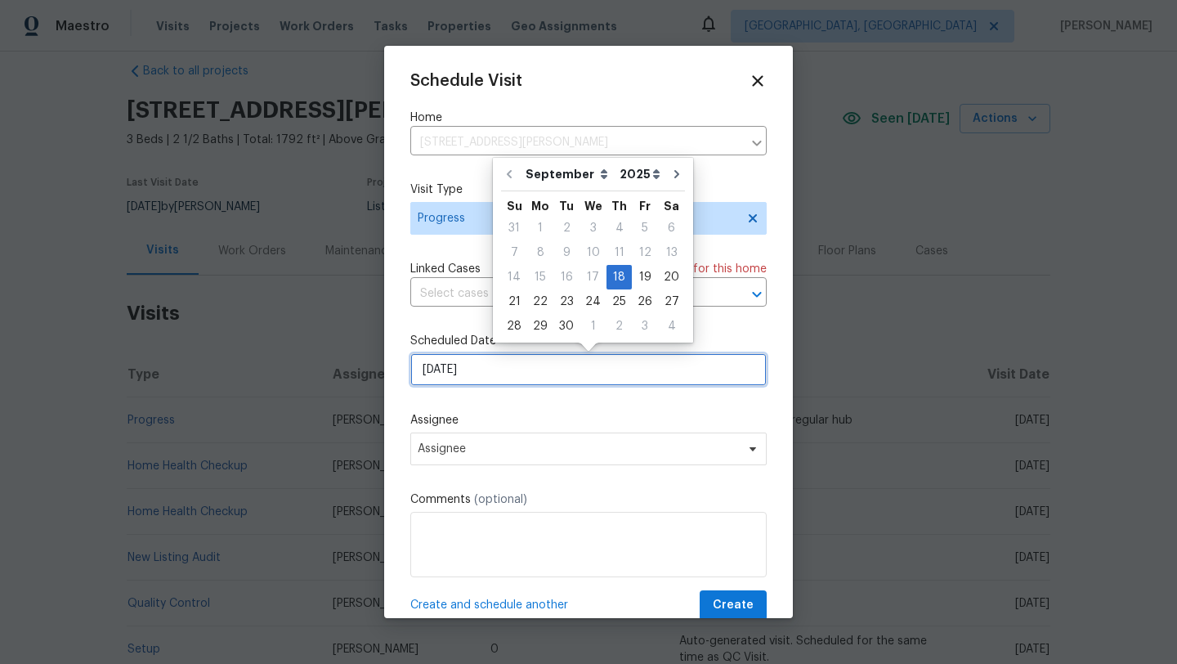
click at [481, 374] on input "[DATE]" at bounding box center [588, 369] width 357 height 33
click at [639, 276] on div "19" at bounding box center [645, 277] width 26 height 23
type input "[DATE]"
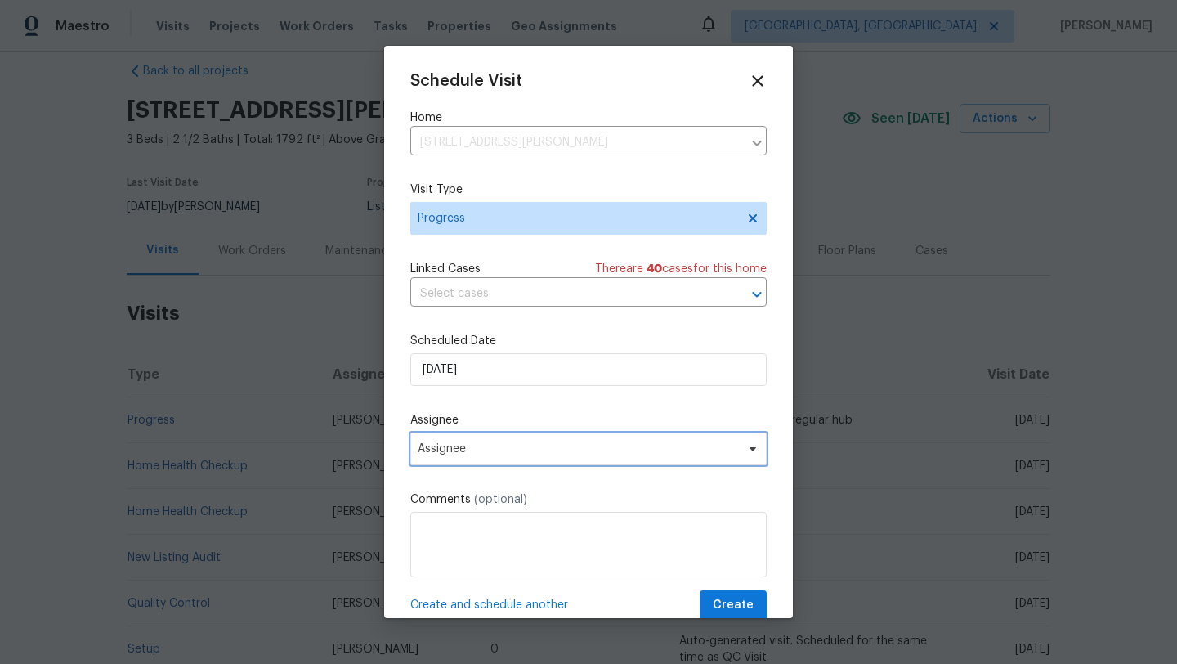
click at [446, 451] on span "Assignee" at bounding box center [578, 448] width 321 height 13
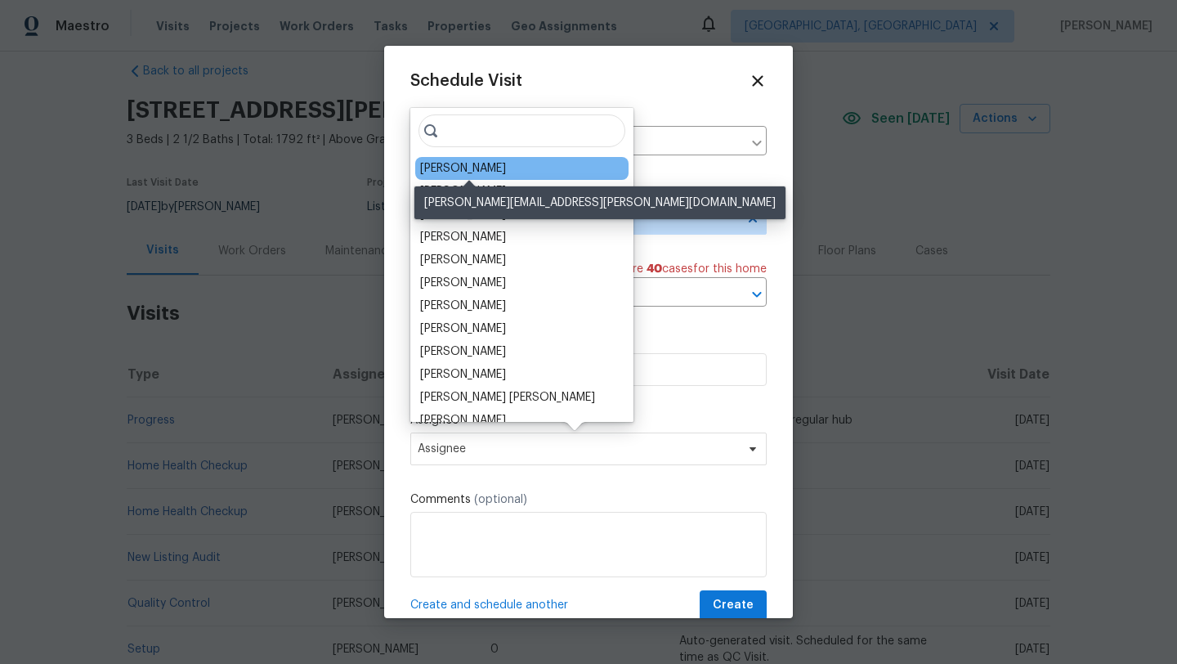
click at [470, 169] on div "[PERSON_NAME]" at bounding box center [463, 168] width 86 height 16
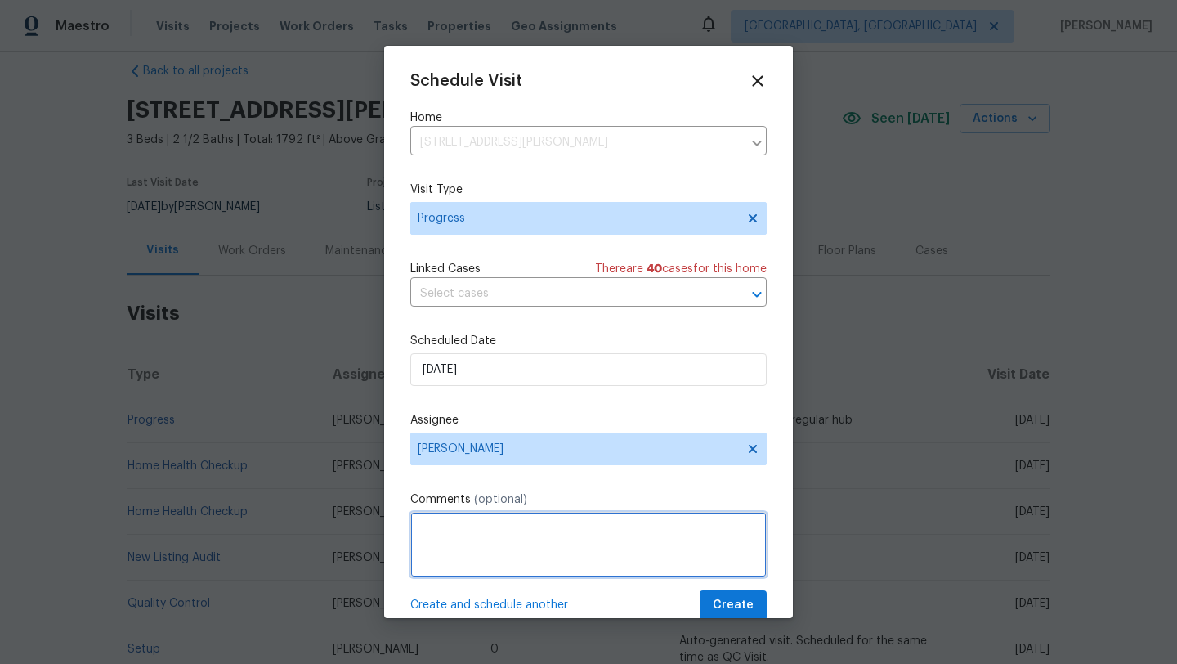
click at [439, 536] on textarea at bounding box center [588, 544] width 357 height 65
type textarea "Nav AI and pictures of the basement wall that was repaired. See if basement sme…"
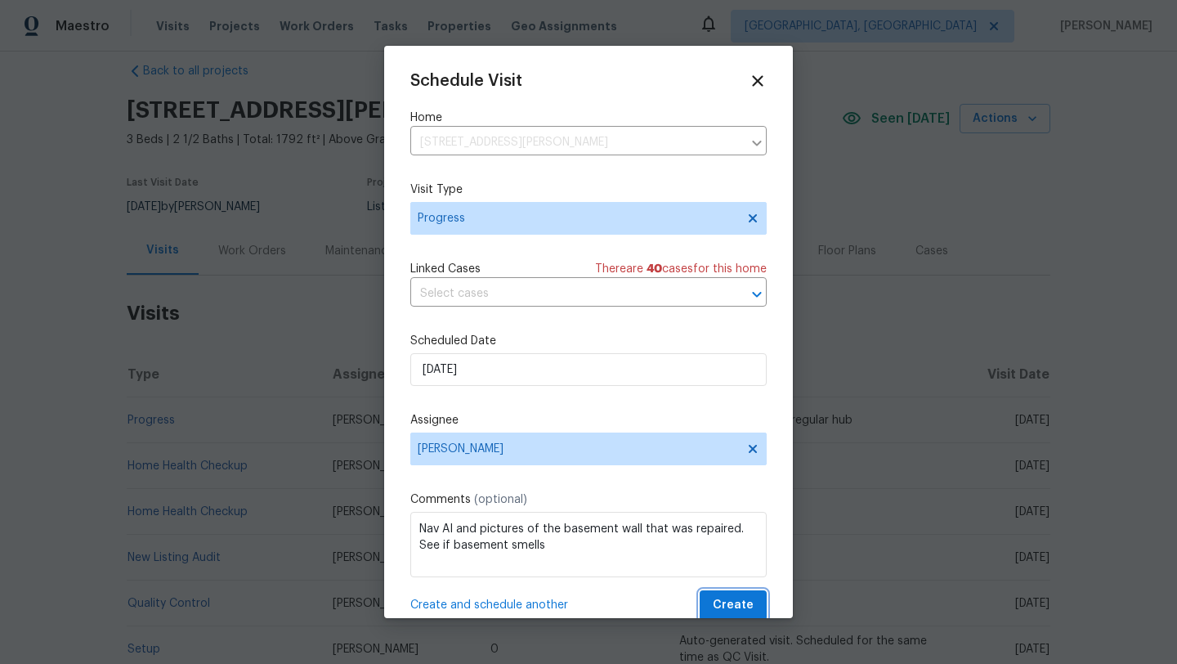
click at [736, 603] on span "Create" at bounding box center [733, 605] width 41 height 20
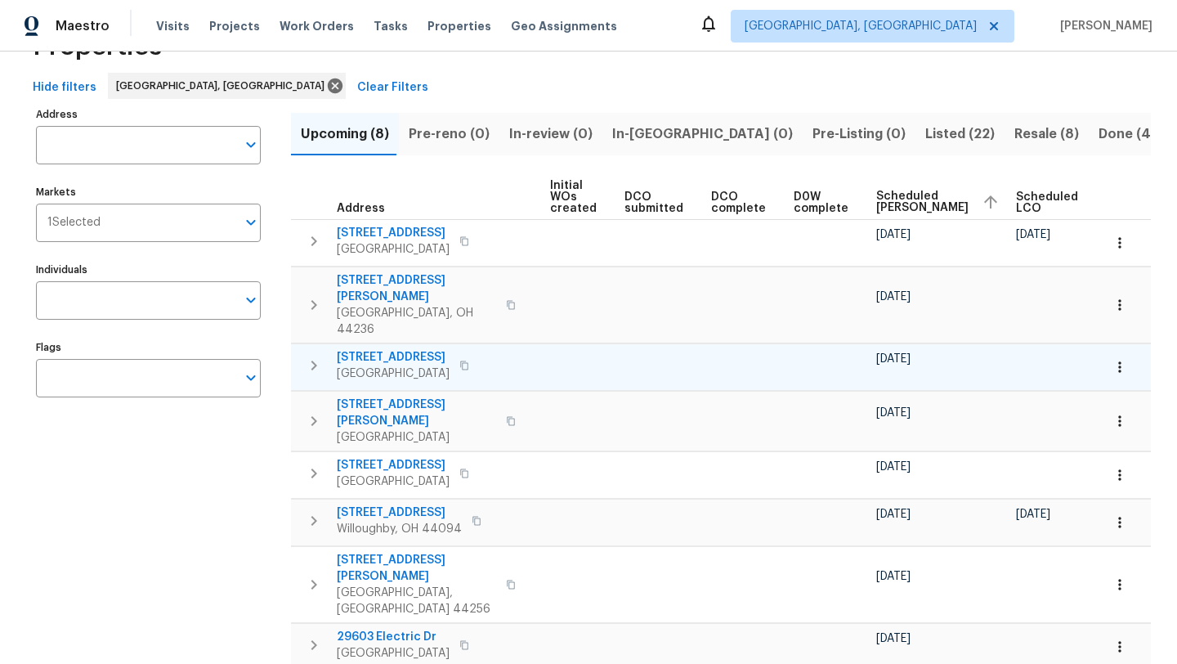
scroll to position [0, 197]
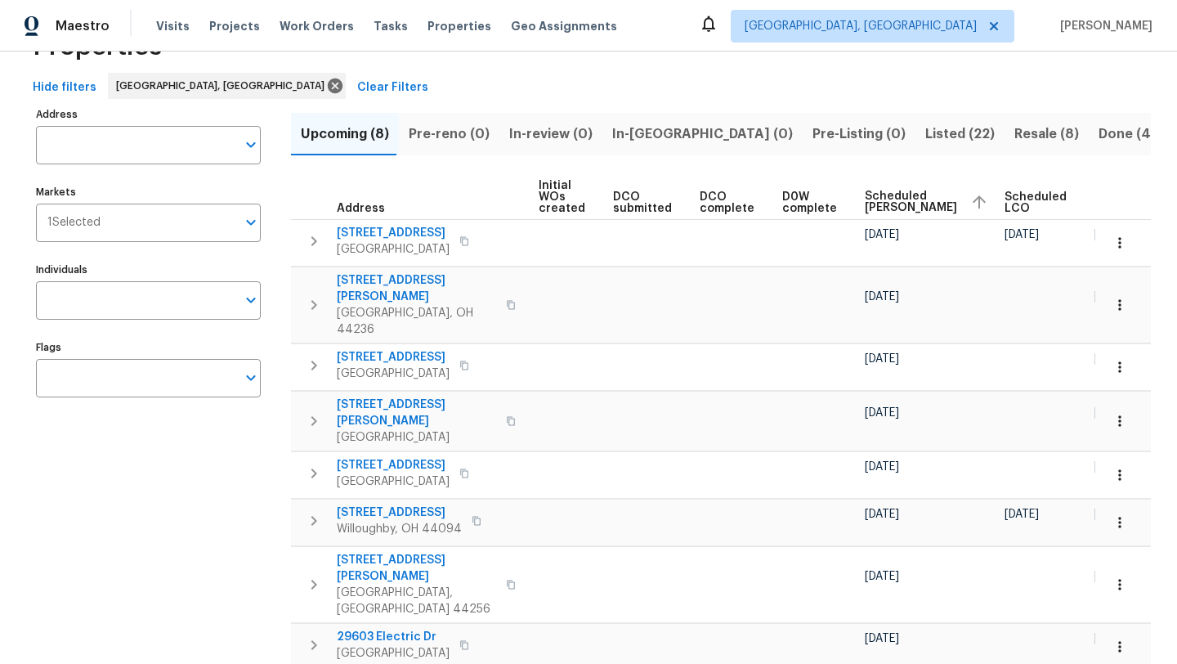
click at [348, 75] on div "Hide filters Cleveland, OH Clear Filters" at bounding box center [588, 88] width 1125 height 30
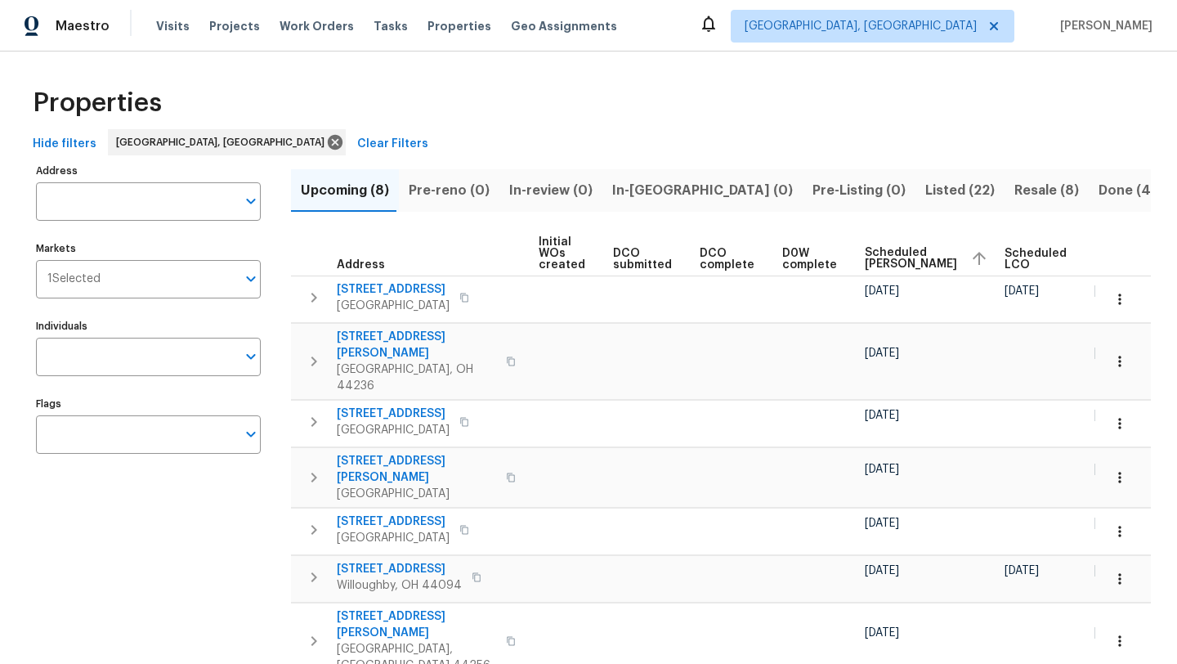
scroll to position [0, 0]
